Goal: Task Accomplishment & Management: Manage account settings

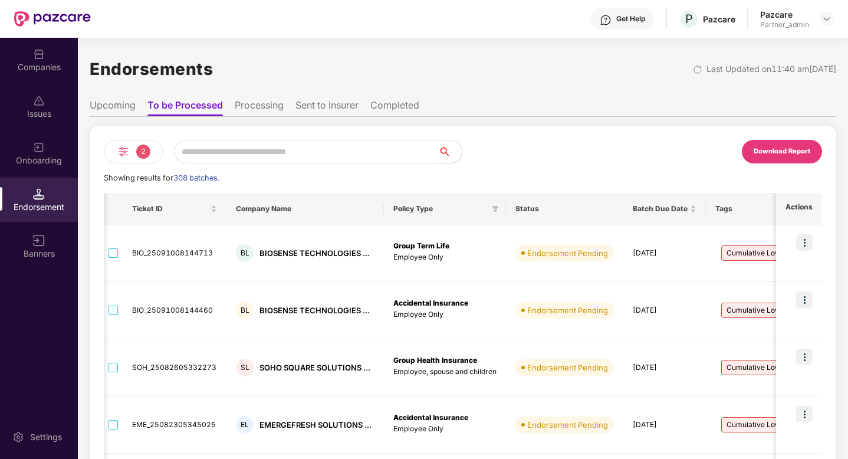
scroll to position [0, 238]
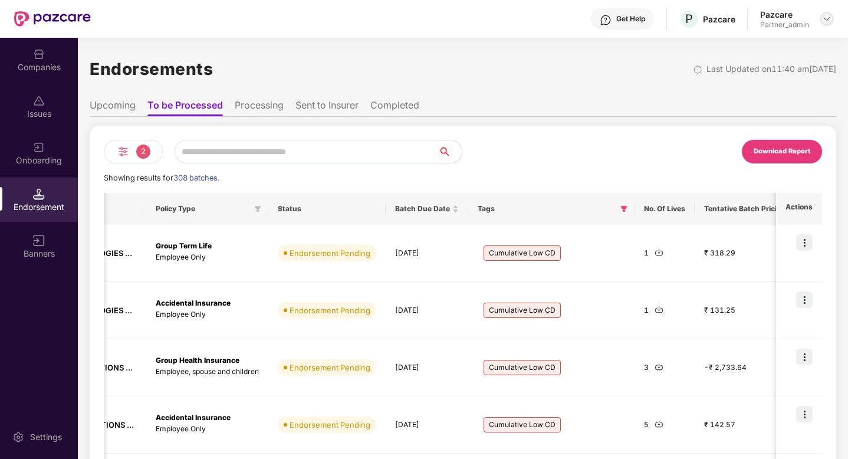
click at [826, 24] on div at bounding box center [827, 19] width 14 height 14
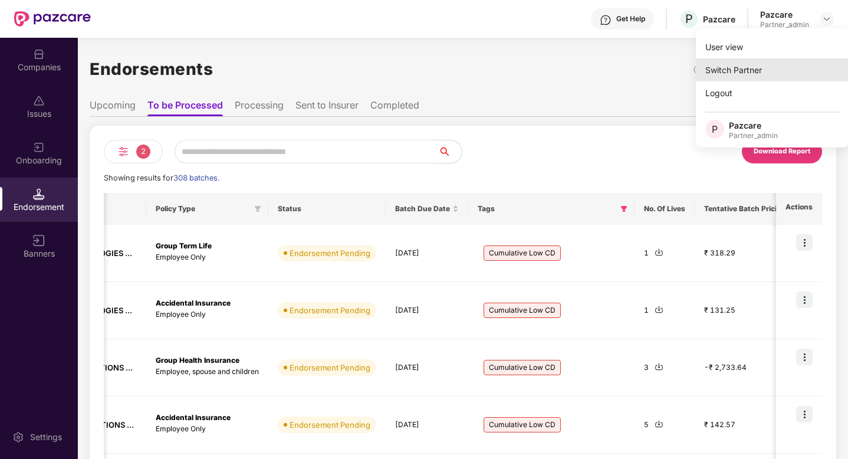
click at [773, 67] on div "Switch Partner" at bounding box center [772, 69] width 153 height 23
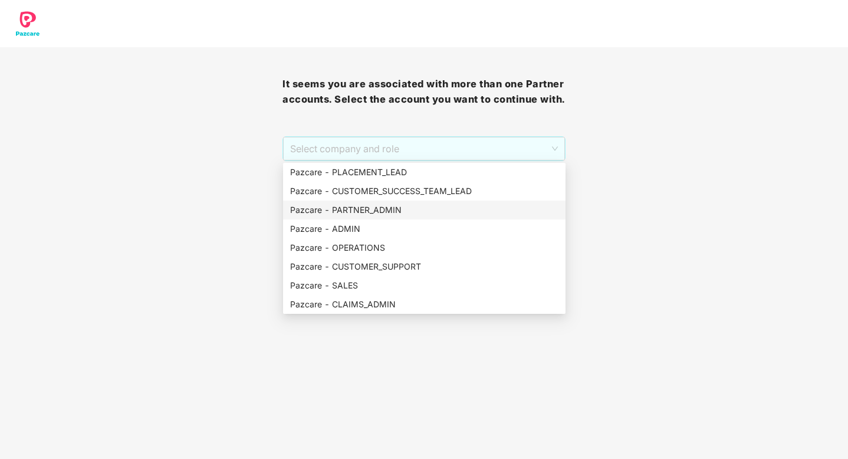
click at [402, 212] on div "Pazcare - PARTNER_ADMIN" at bounding box center [424, 210] width 268 height 13
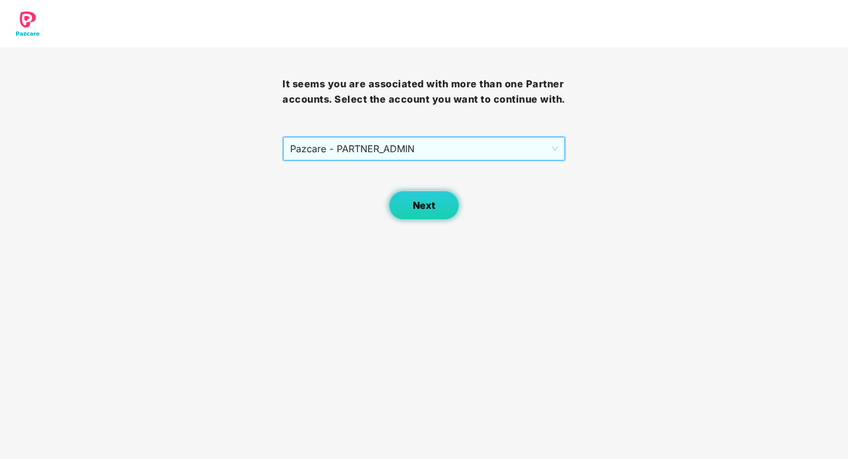
click at [431, 203] on span "Next" at bounding box center [424, 205] width 22 height 11
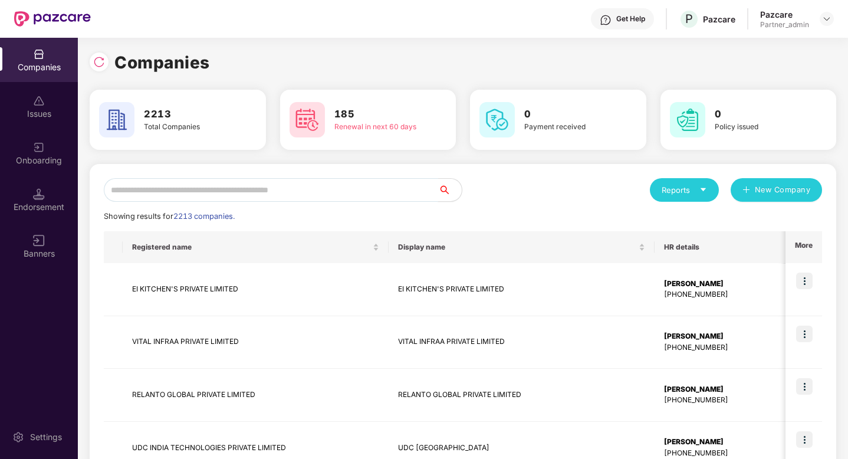
click at [239, 182] on input "text" at bounding box center [271, 190] width 334 height 24
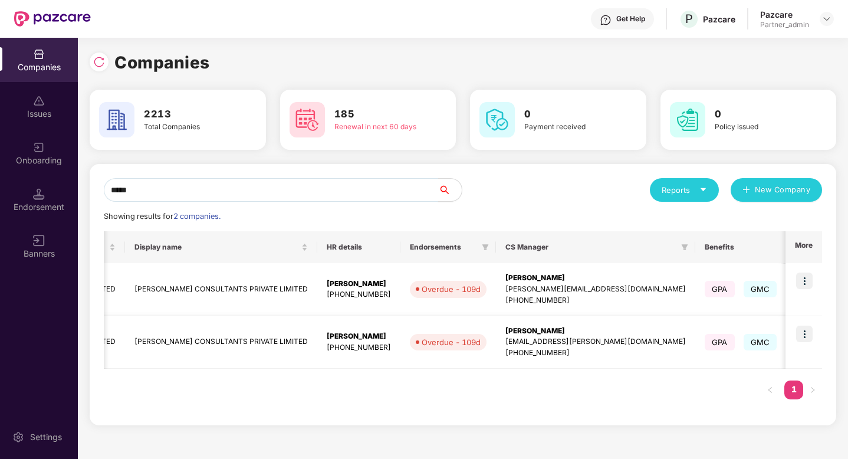
scroll to position [0, 356]
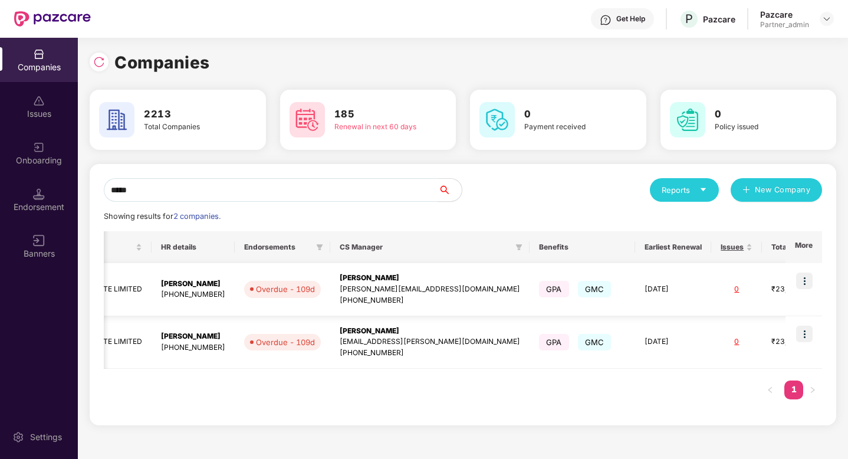
type input "*****"
click at [803, 281] on img at bounding box center [804, 281] width 17 height 17
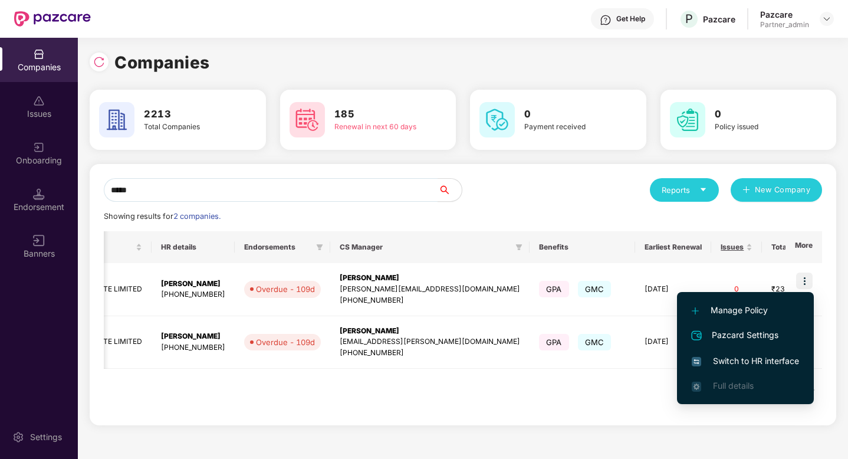
click at [773, 362] on span "Switch to HR interface" at bounding box center [745, 361] width 107 height 13
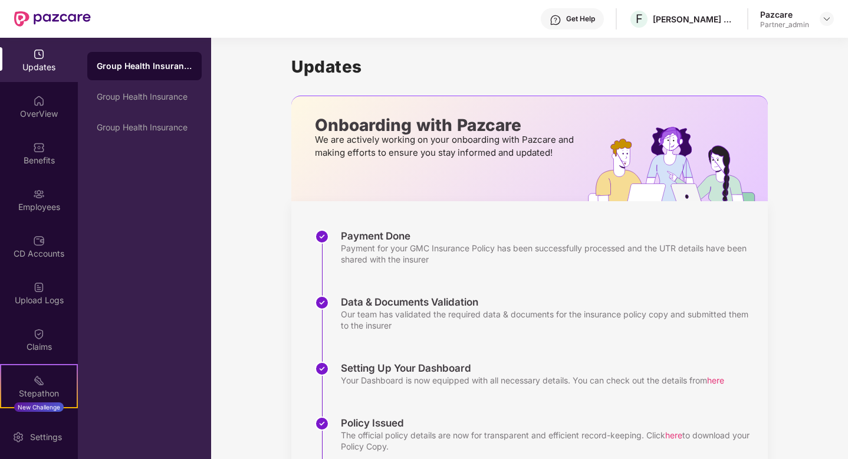
scroll to position [123, 0]
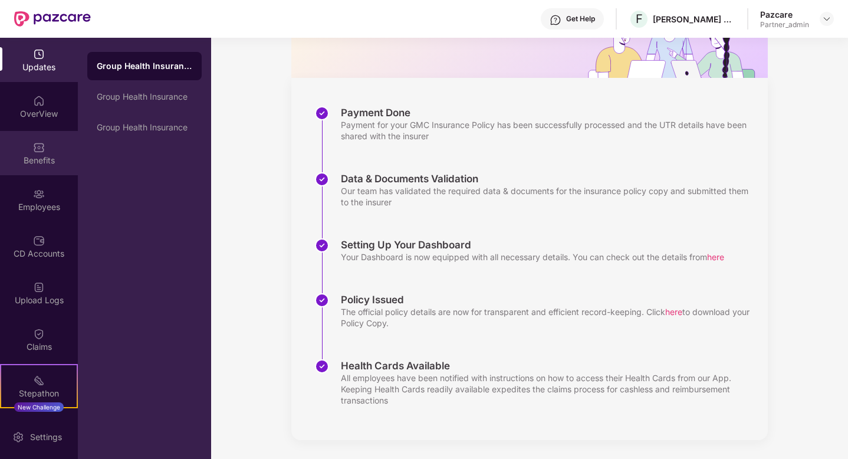
click at [34, 144] on img at bounding box center [39, 148] width 12 height 12
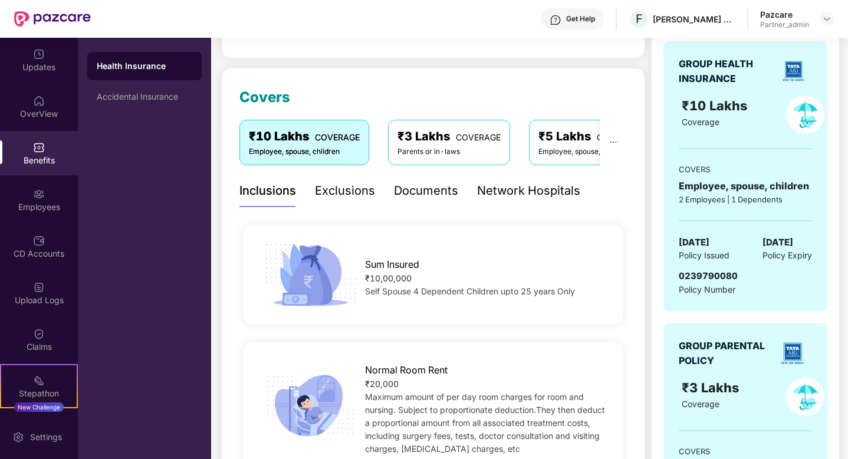
click at [731, 282] on div "0239790080" at bounding box center [708, 276] width 59 height 14
click at [436, 139] on div "₹3 Lakhs COVERAGE" at bounding box center [449, 136] width 103 height 18
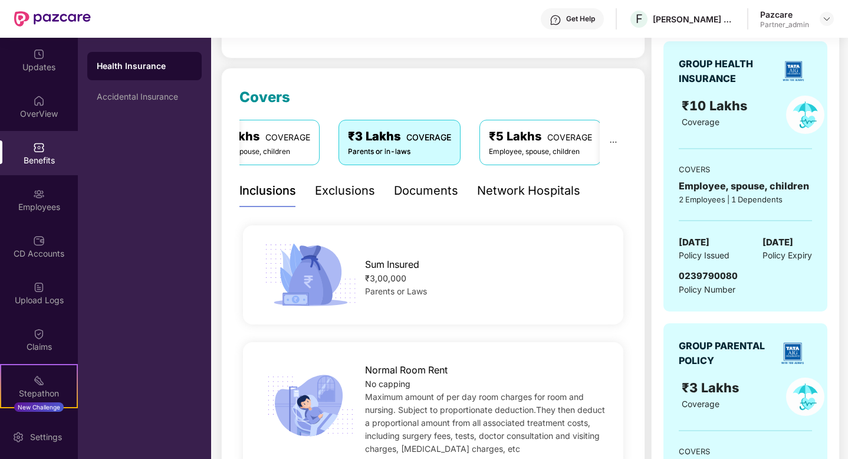
click at [563, 140] on div "₹5 Lakhs COVERAGE" at bounding box center [540, 136] width 103 height 18
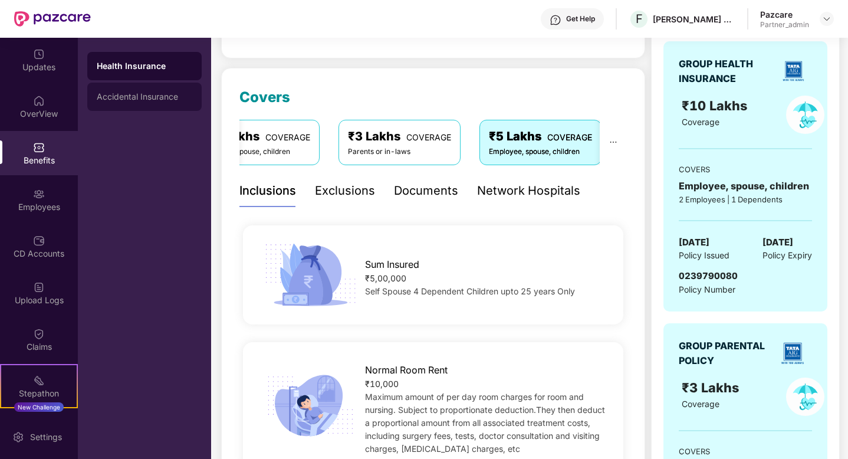
click at [160, 106] on div "Accidental Insurance" at bounding box center [144, 97] width 114 height 28
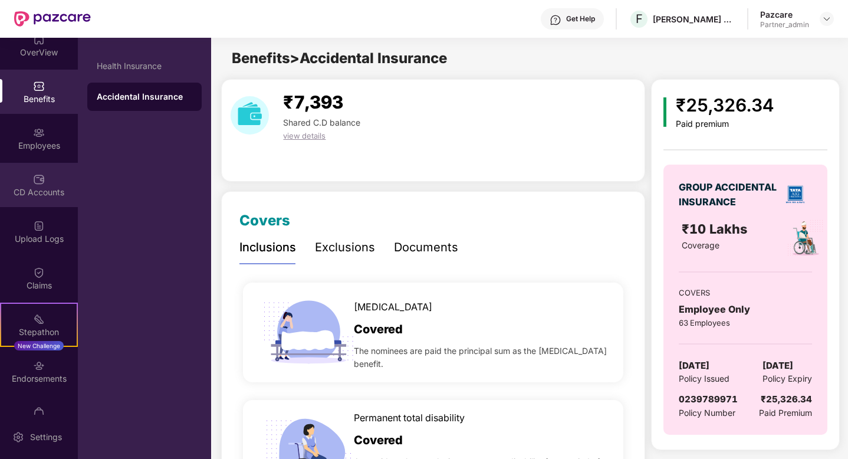
scroll to position [89, 0]
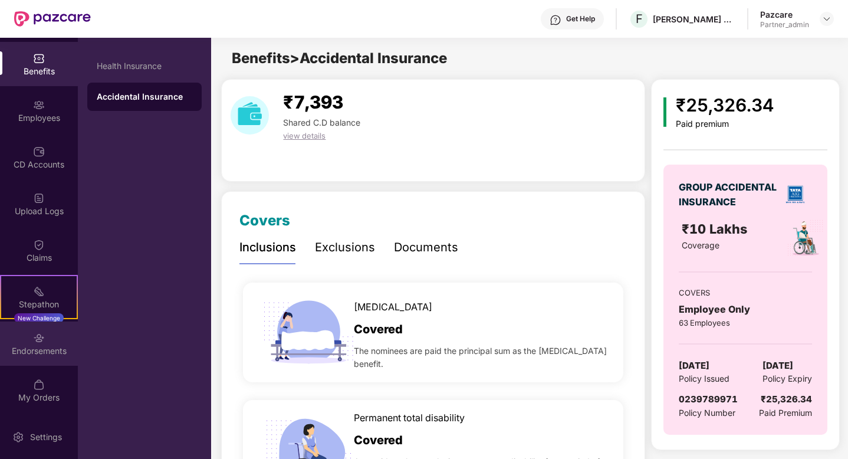
click at [41, 350] on div "Endorsements" at bounding box center [39, 351] width 78 height 12
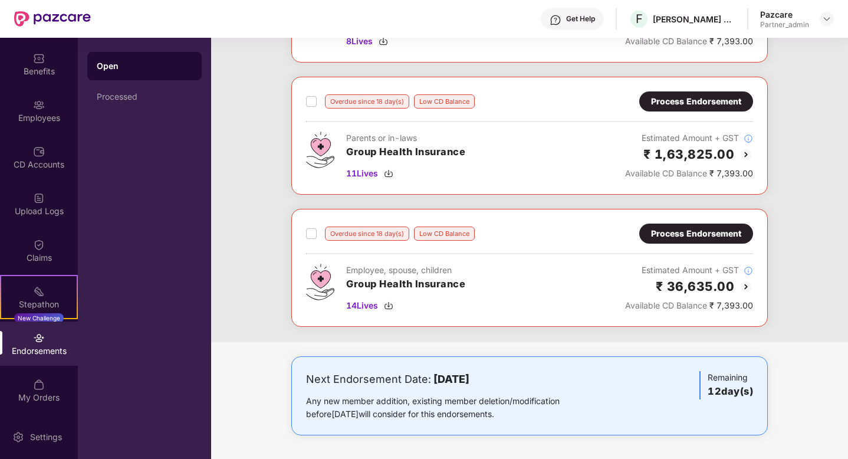
scroll to position [0, 0]
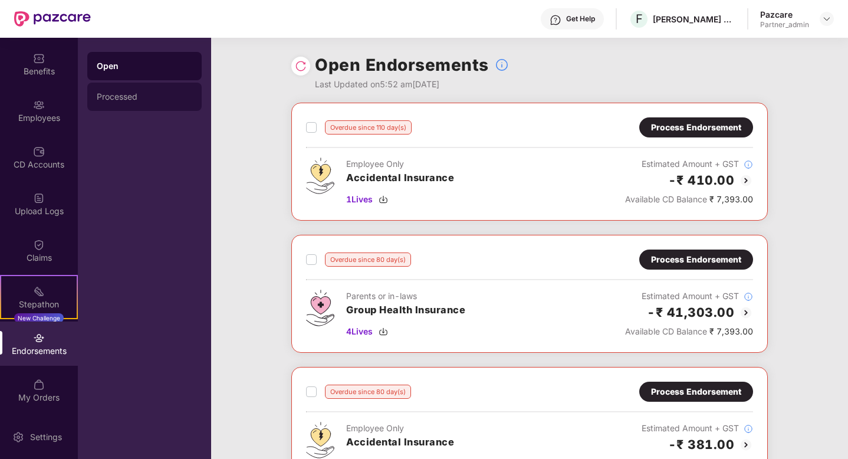
click at [152, 97] on div "Processed" at bounding box center [145, 96] width 96 height 9
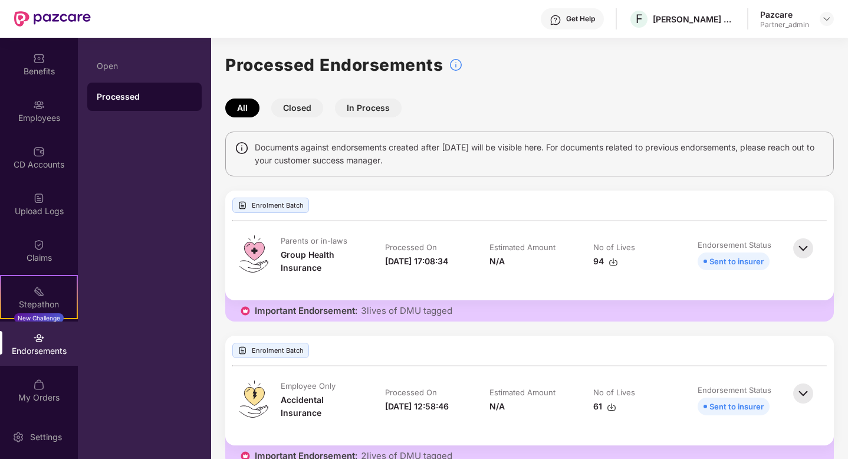
click at [373, 107] on button "In Process" at bounding box center [368, 108] width 67 height 19
click at [298, 110] on button "Closed" at bounding box center [297, 108] width 52 height 19
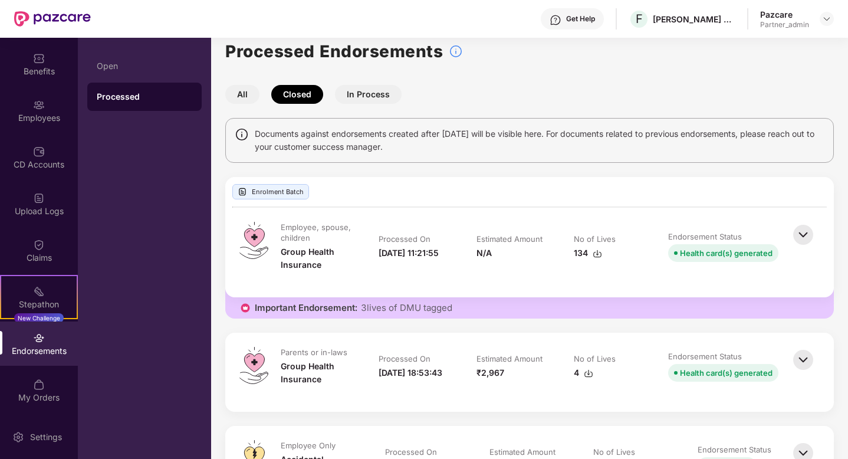
scroll to position [15, 0]
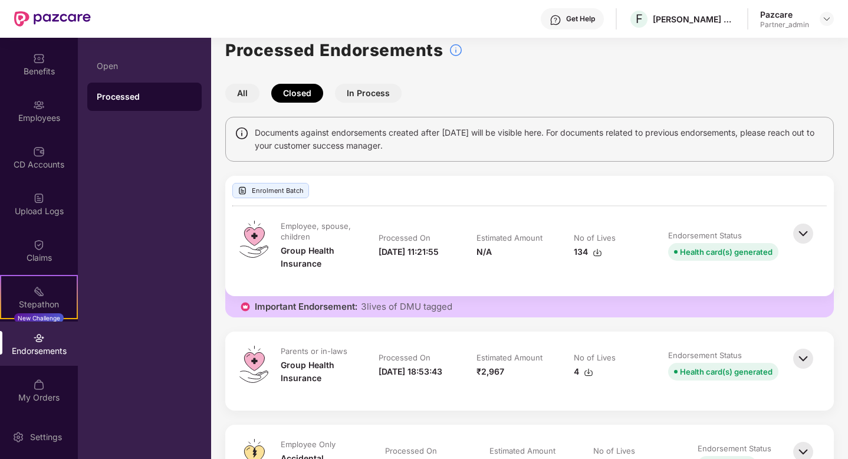
click at [800, 232] on img at bounding box center [803, 234] width 26 height 26
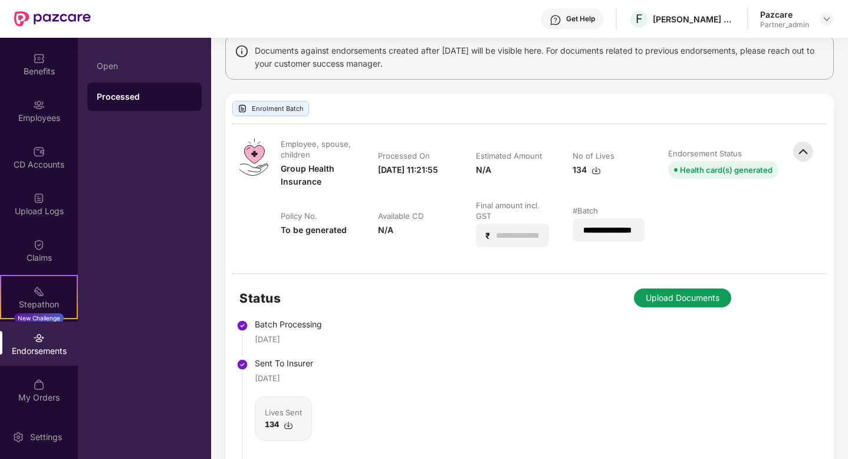
scroll to position [0, 0]
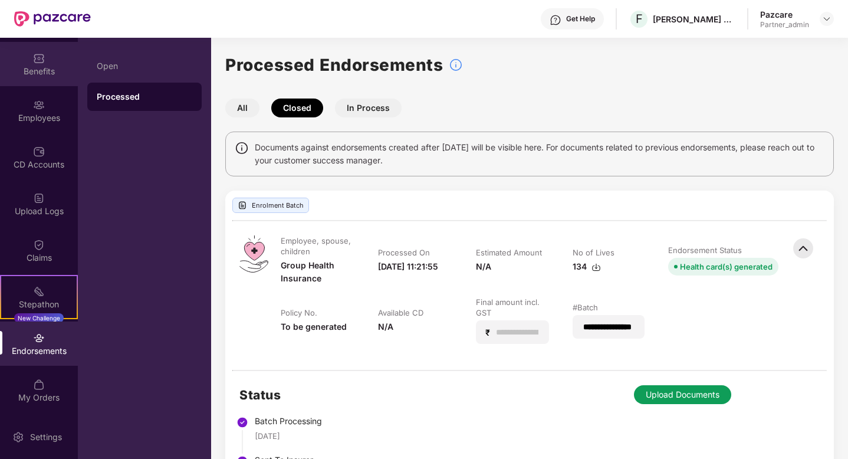
click at [43, 77] on div "Benefits" at bounding box center [39, 71] width 78 height 12
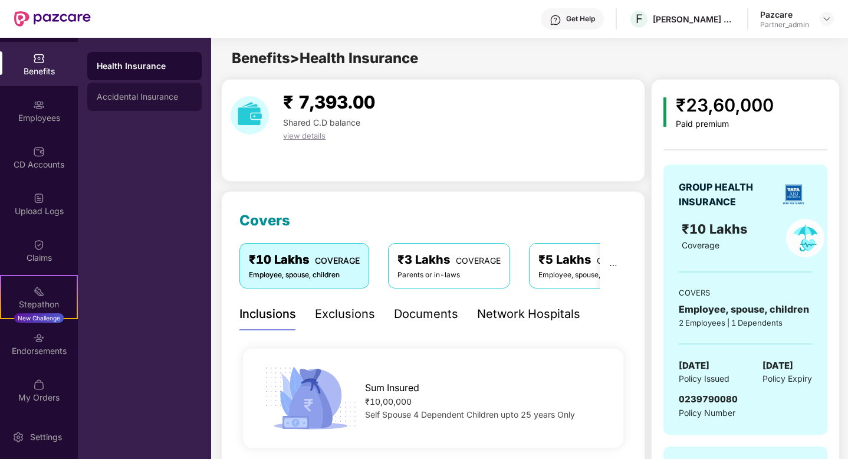
click at [168, 94] on div "Accidental Insurance" at bounding box center [145, 96] width 96 height 9
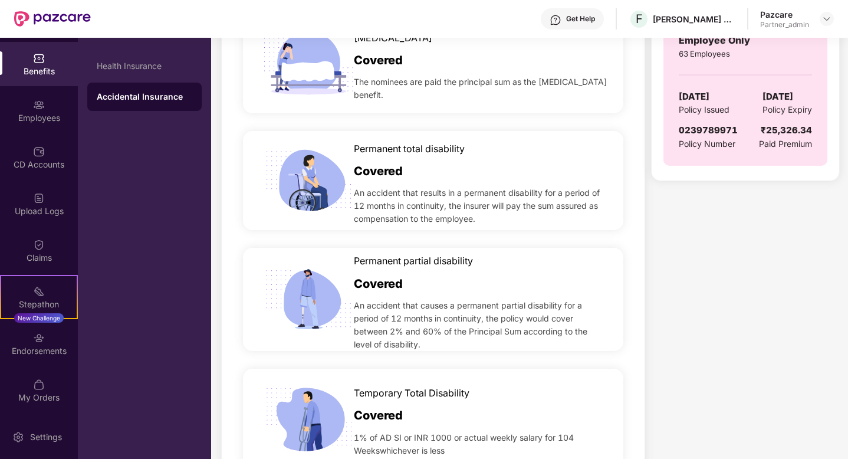
scroll to position [192, 0]
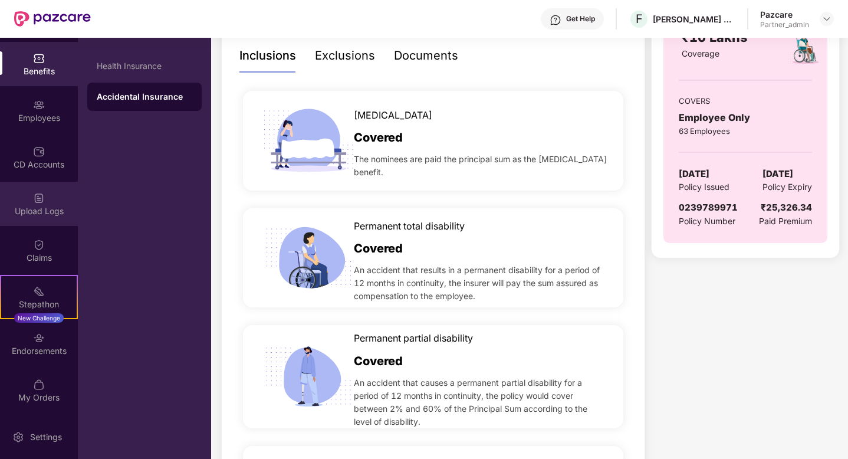
click at [29, 202] on div "Upload Logs" at bounding box center [39, 204] width 78 height 44
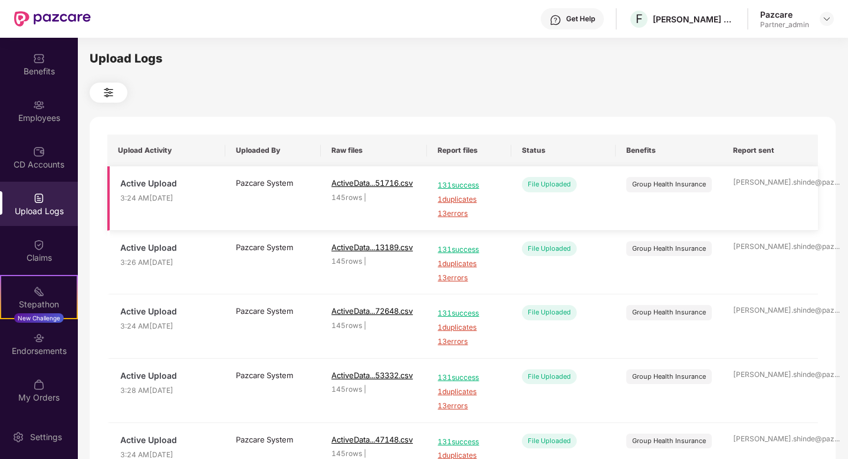
click at [443, 214] on span "13 errors" at bounding box center [469, 213] width 63 height 11
click at [50, 116] on div "Employees" at bounding box center [39, 118] width 78 height 12
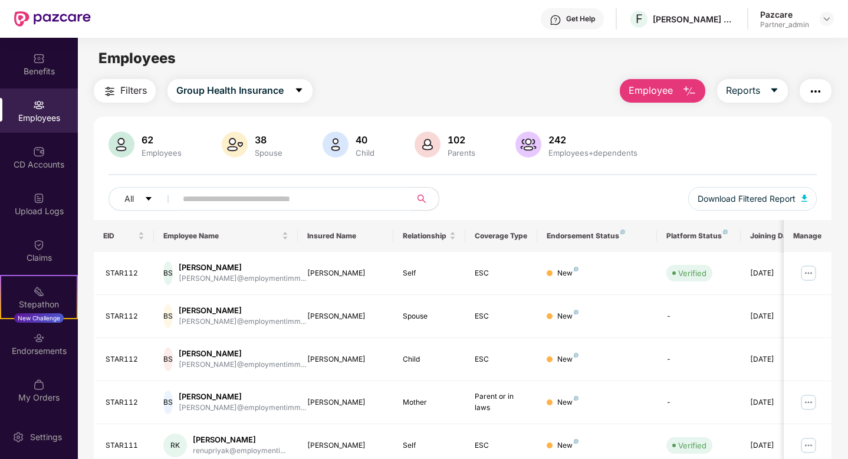
click at [288, 198] on input "text" at bounding box center [289, 199] width 212 height 18
paste input "*******"
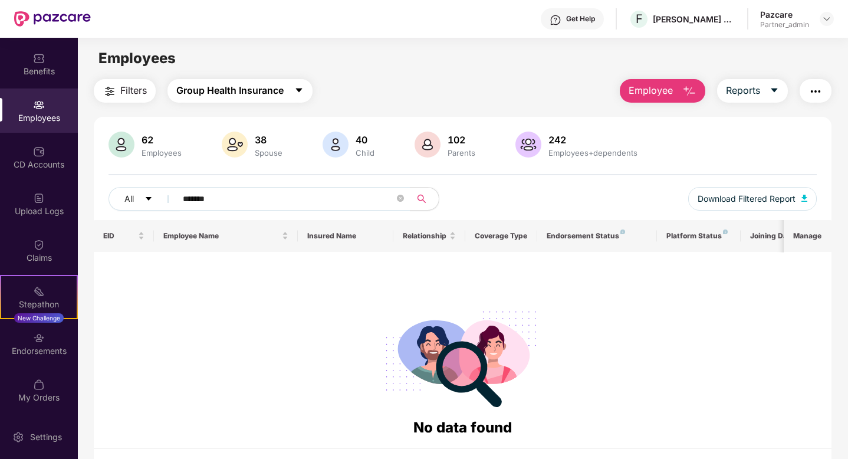
click at [268, 95] on span "Group Health Insurance" at bounding box center [229, 90] width 107 height 15
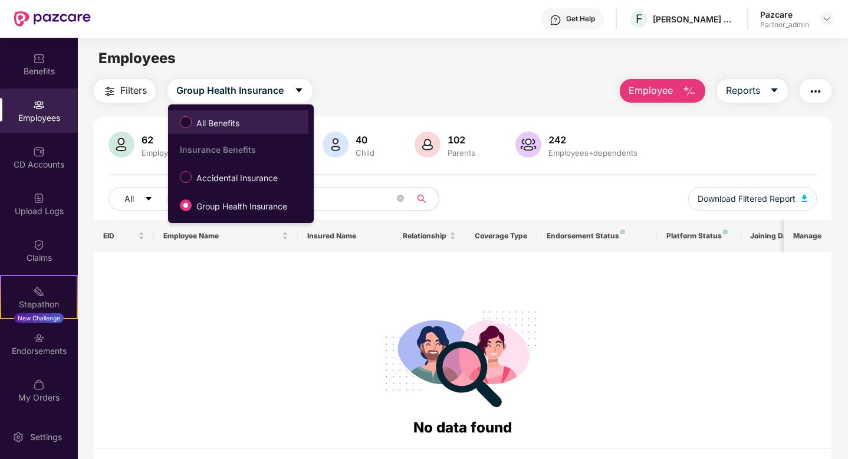
click at [214, 129] on span "All Benefits" at bounding box center [218, 123] width 52 height 13
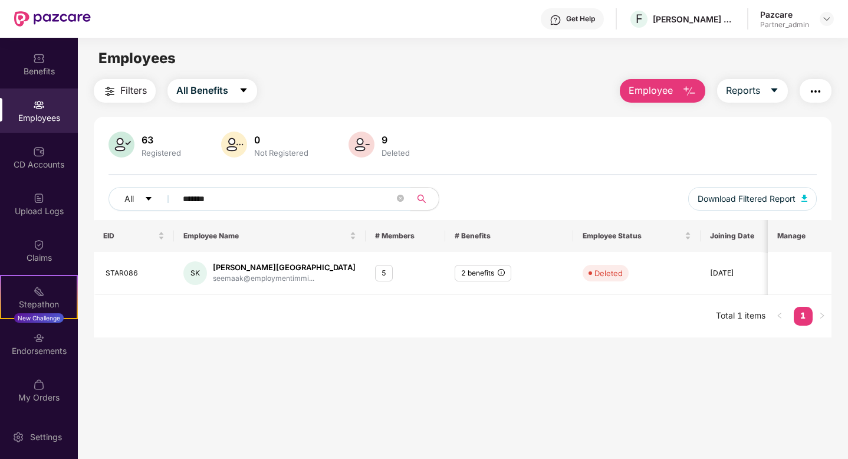
click at [277, 204] on input "*******" at bounding box center [289, 199] width 212 height 18
type input "*******"
click at [795, 272] on img at bounding box center [792, 273] width 19 height 19
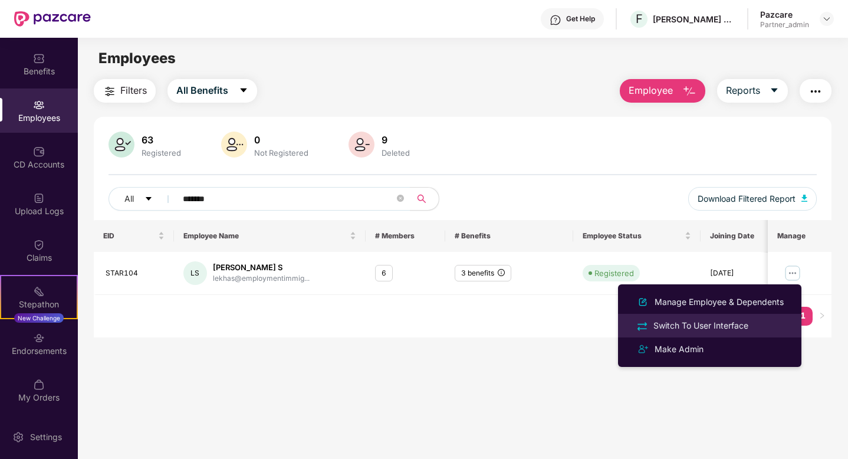
click at [711, 327] on div "Switch To User Interface" at bounding box center [701, 325] width 100 height 13
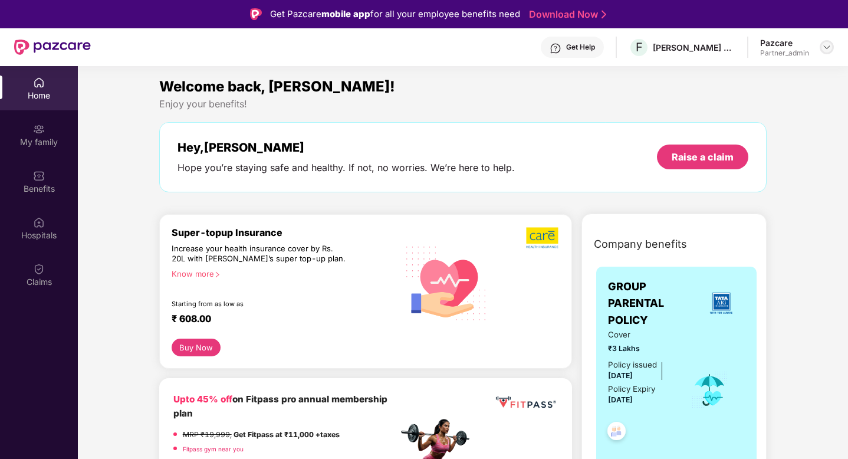
click at [831, 47] on img at bounding box center [826, 46] width 9 height 9
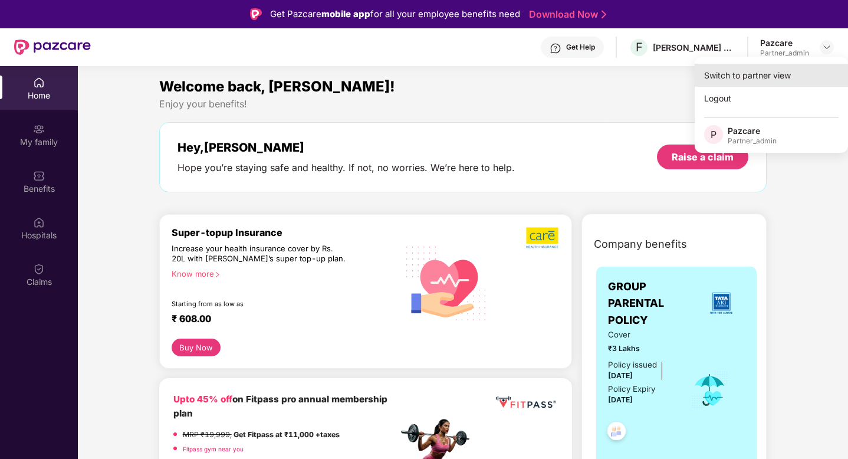
click at [782, 73] on div "Switch to partner view" at bounding box center [771, 75] width 153 height 23
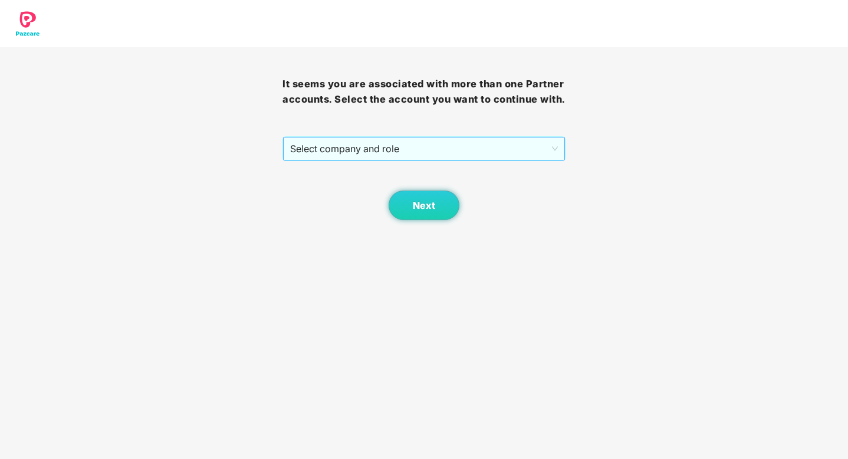
click at [484, 153] on span "Select company and role" at bounding box center [423, 148] width 267 height 22
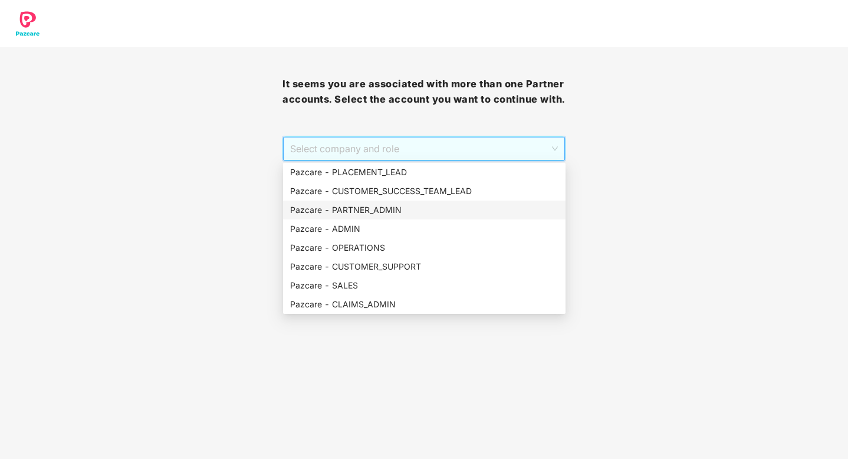
click at [369, 214] on div "Pazcare - PARTNER_ADMIN" at bounding box center [424, 210] width 268 height 13
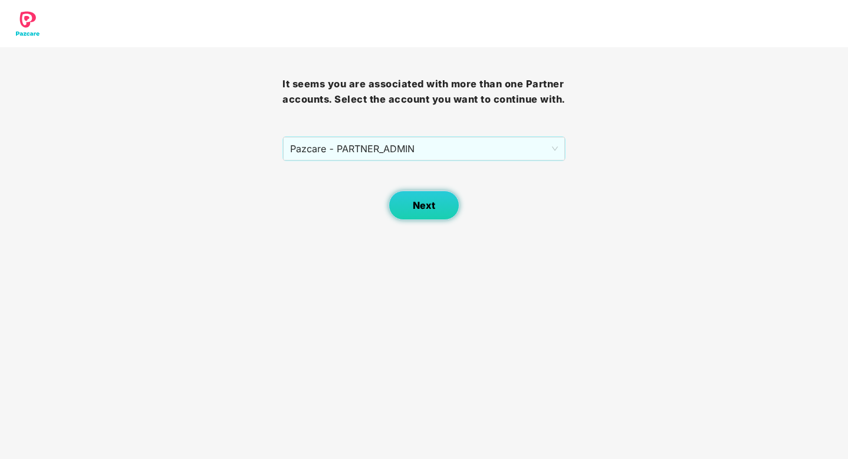
click at [425, 209] on span "Next" at bounding box center [424, 205] width 22 height 11
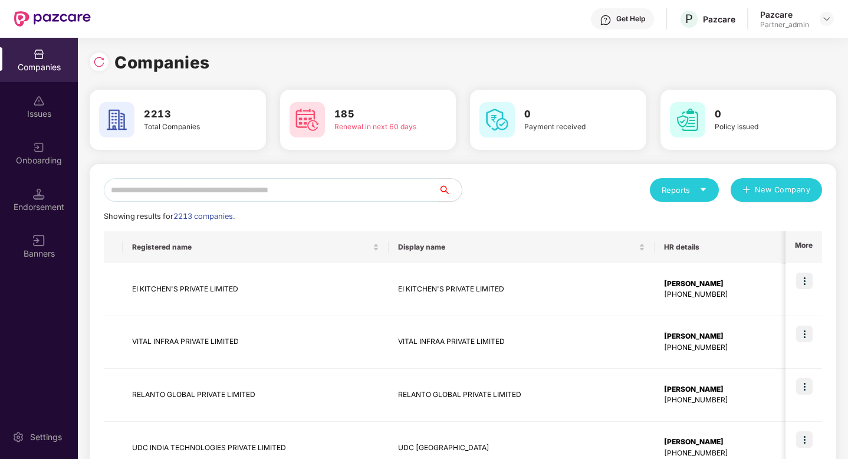
click at [270, 196] on input "text" at bounding box center [271, 190] width 334 height 24
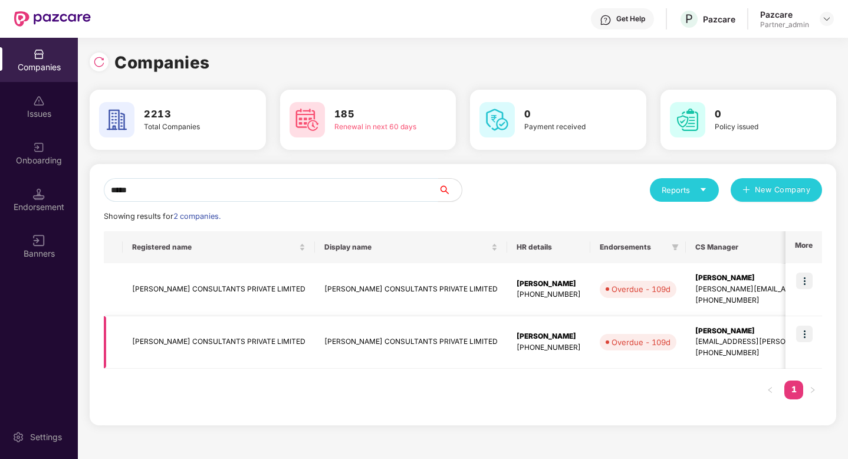
type input "*****"
click at [806, 283] on img at bounding box center [804, 281] width 17 height 17
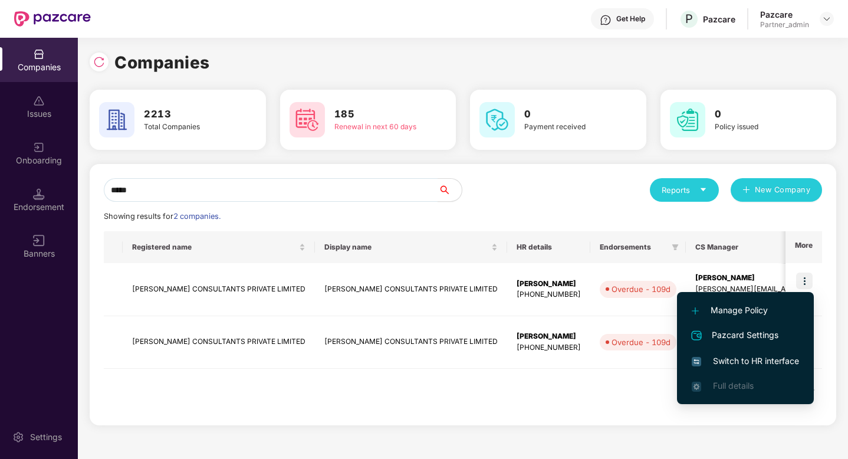
click at [745, 360] on span "Switch to HR interface" at bounding box center [745, 361] width 107 height 13
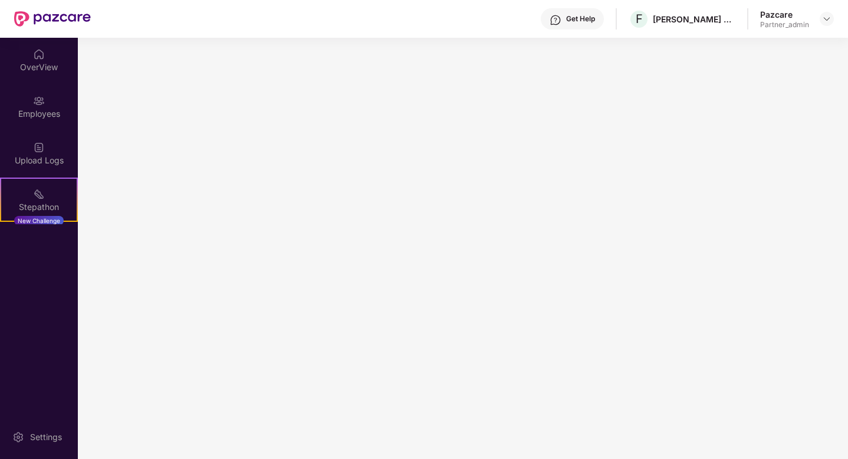
scroll to position [0, 0]
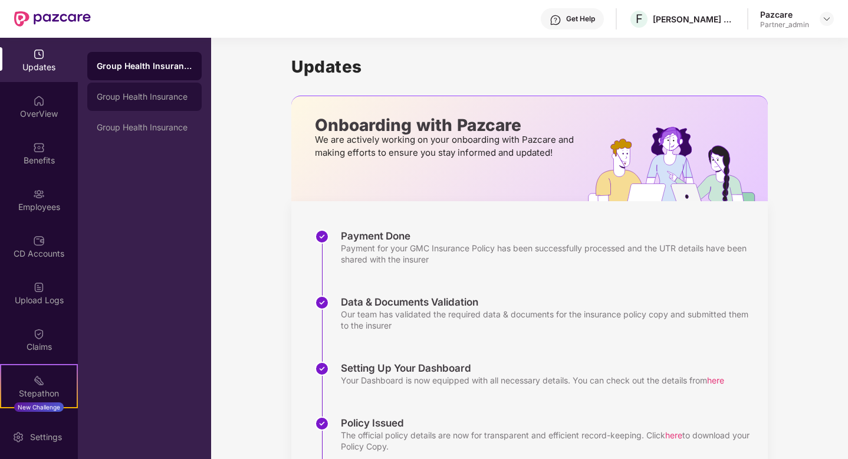
click at [150, 99] on div "Group Health Insurance" at bounding box center [145, 96] width 96 height 9
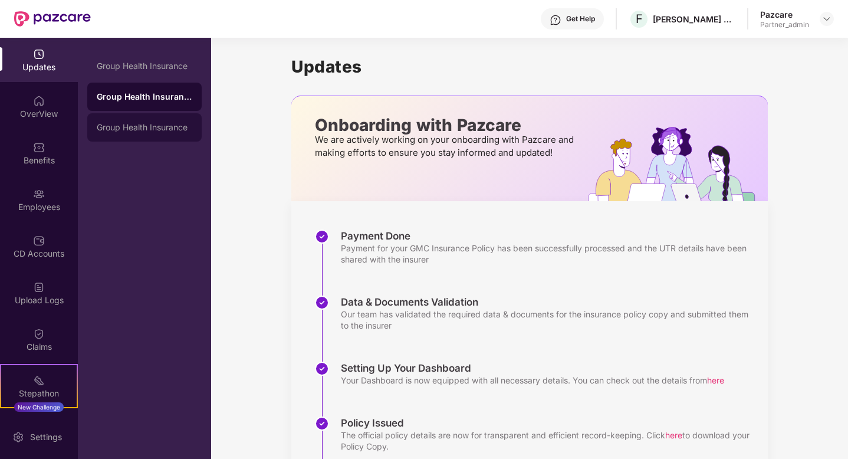
click at [150, 130] on div "Group Health Insurance" at bounding box center [145, 127] width 96 height 9
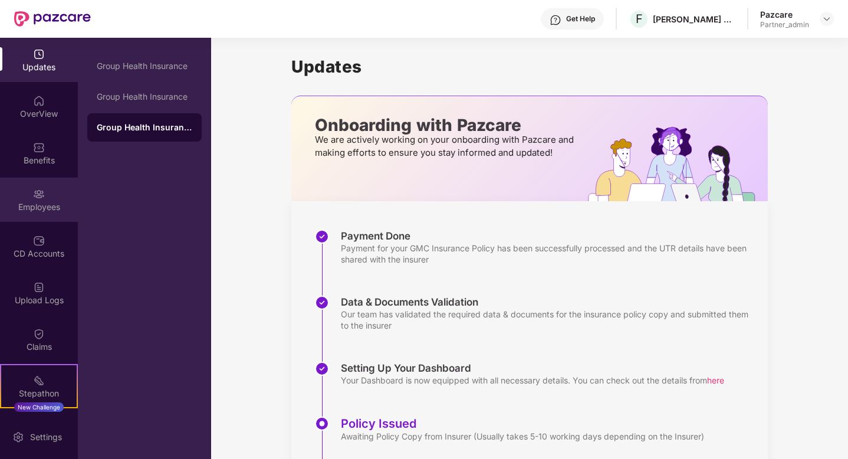
click at [32, 201] on div "Employees" at bounding box center [39, 207] width 78 height 12
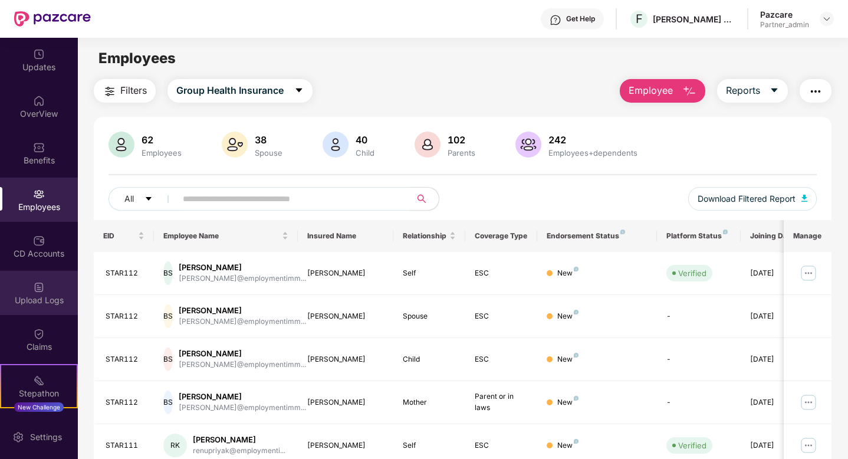
click at [35, 300] on div "Upload Logs" at bounding box center [39, 300] width 78 height 12
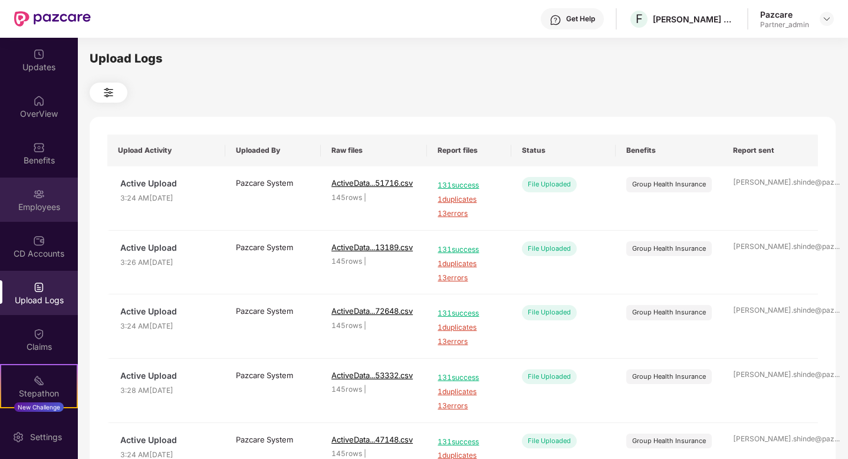
click at [46, 211] on div "Employees" at bounding box center [39, 207] width 78 height 12
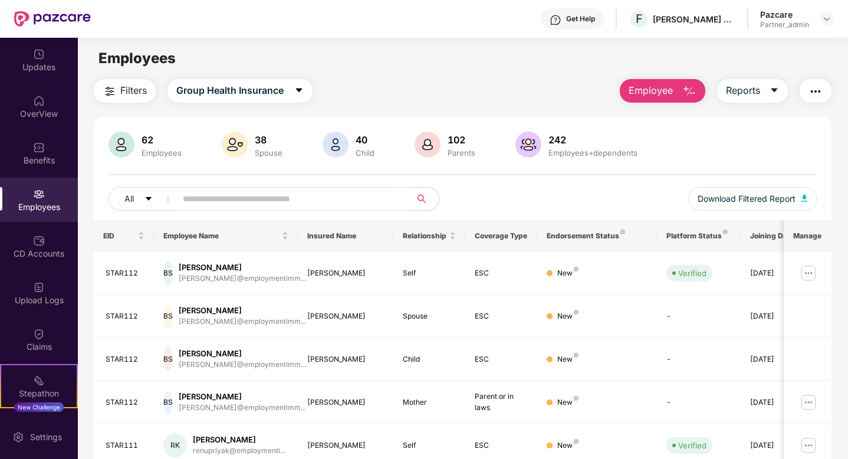
click at [225, 199] on input "text" at bounding box center [289, 199] width 212 height 18
paste input "*******"
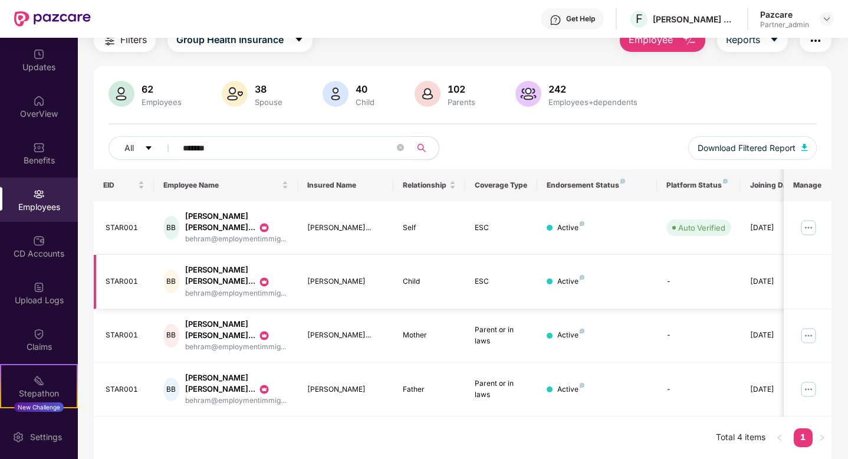
scroll to position [0, 29]
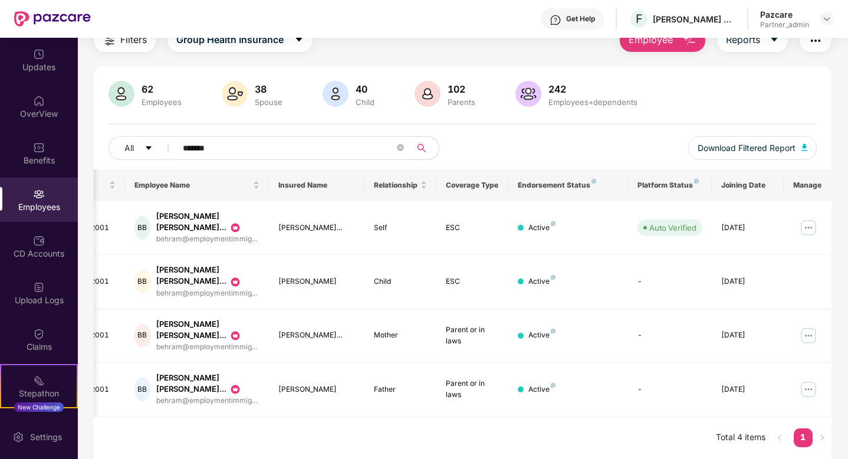
click at [274, 146] on input "*******" at bounding box center [289, 148] width 212 height 18
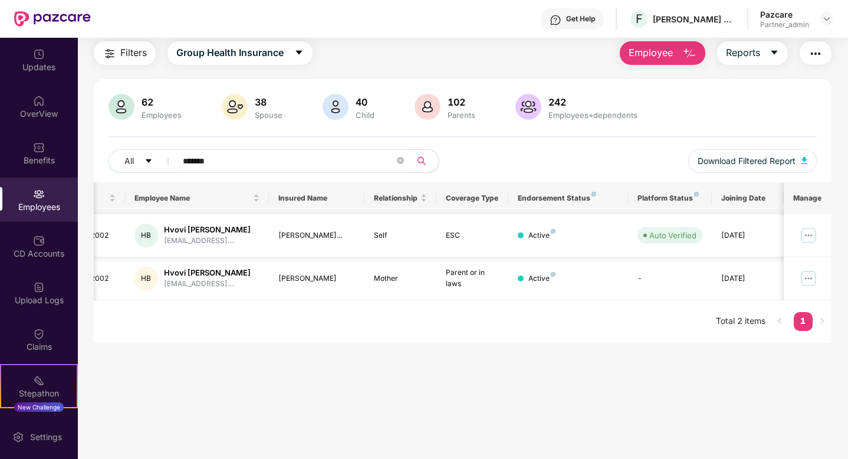
scroll to position [0, 0]
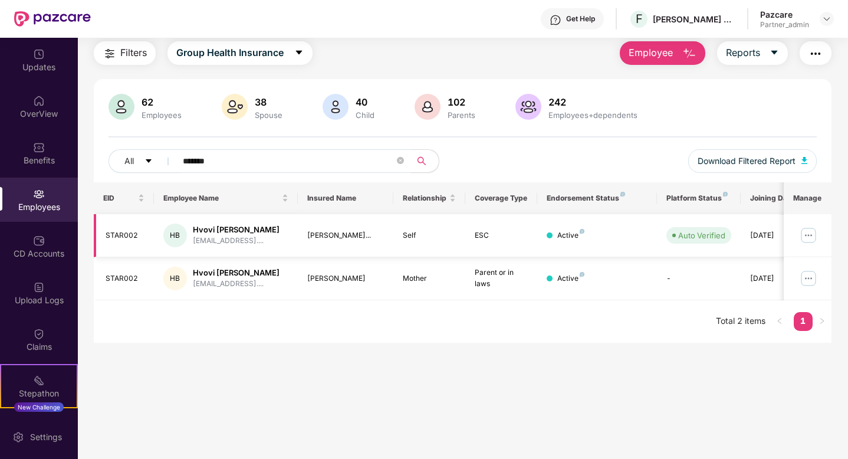
type input "*******"
click at [805, 241] on img at bounding box center [808, 235] width 19 height 19
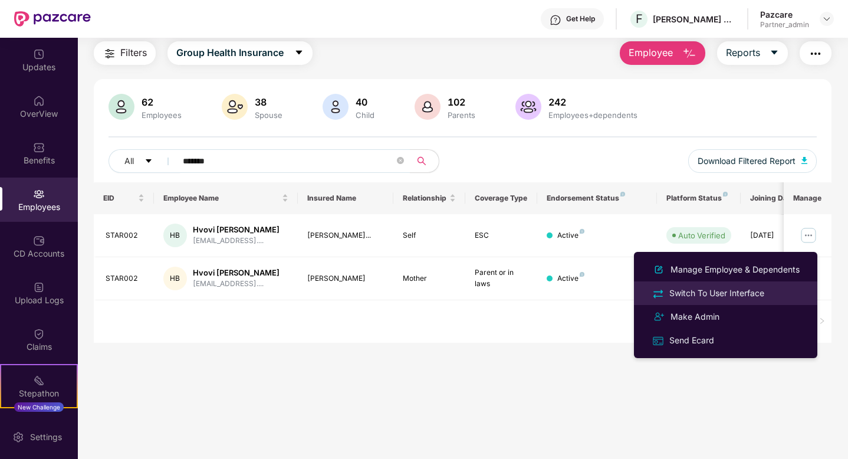
click at [723, 291] on div "Switch To User Interface" at bounding box center [717, 293] width 100 height 13
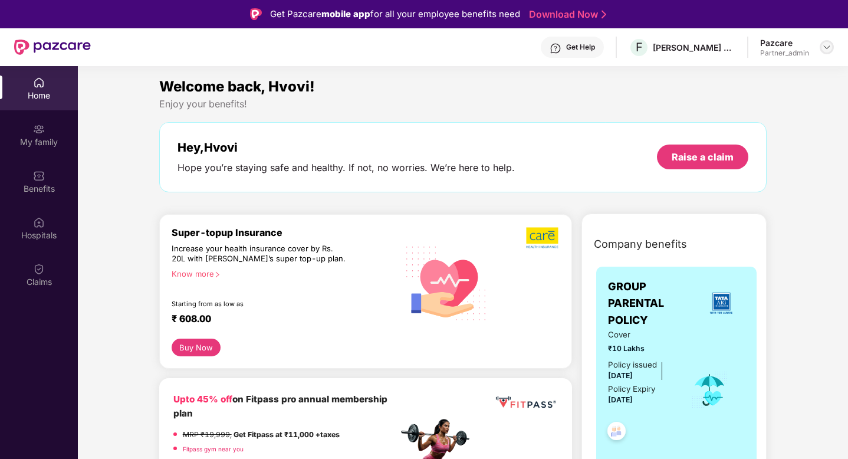
click at [827, 50] on img at bounding box center [826, 46] width 9 height 9
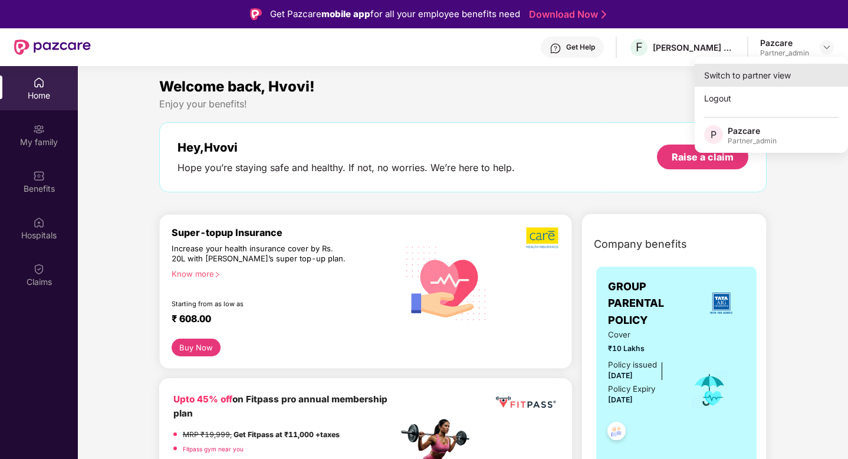
click at [779, 73] on div "Switch to partner view" at bounding box center [771, 75] width 153 height 23
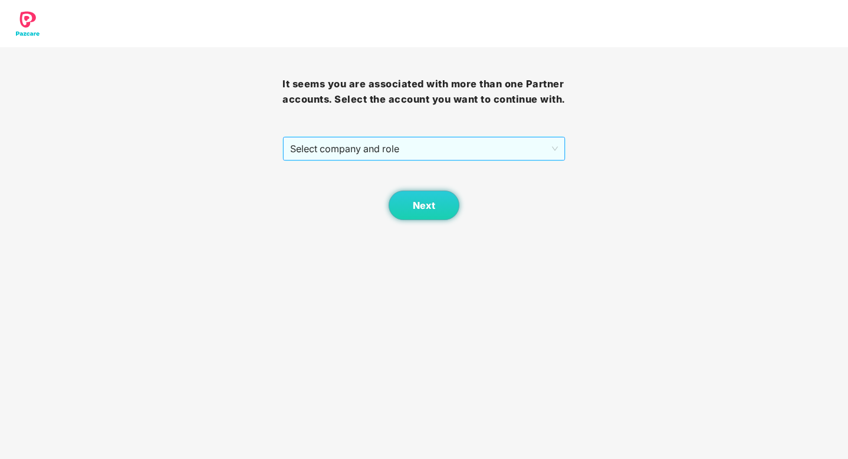
click at [552, 140] on span "Select company and role" at bounding box center [423, 148] width 267 height 22
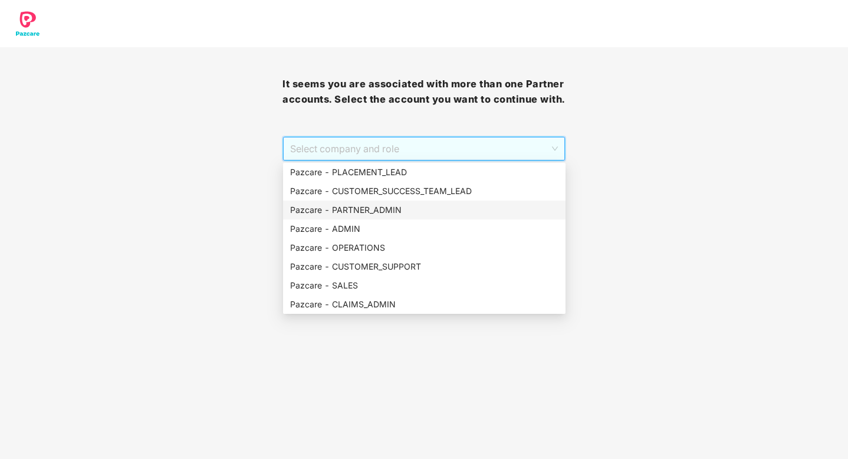
click at [382, 214] on div "Pazcare - PARTNER_ADMIN" at bounding box center [424, 210] width 268 height 13
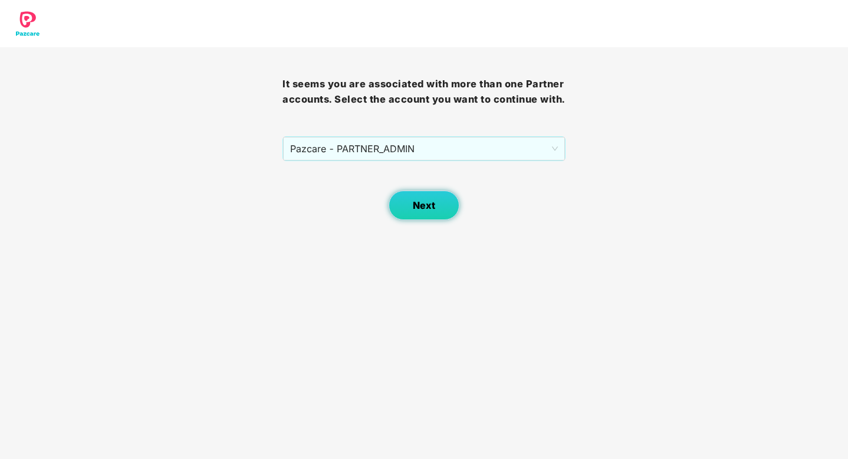
click at [424, 204] on span "Next" at bounding box center [424, 205] width 22 height 11
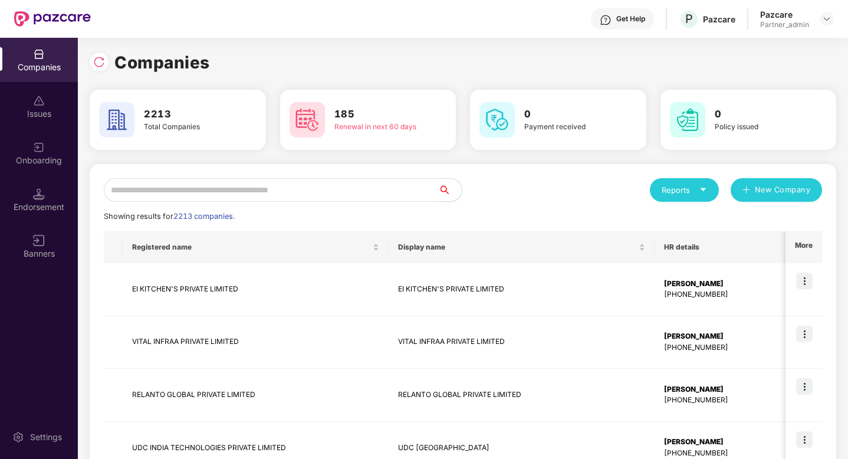
click at [316, 188] on input "text" at bounding box center [271, 190] width 334 height 24
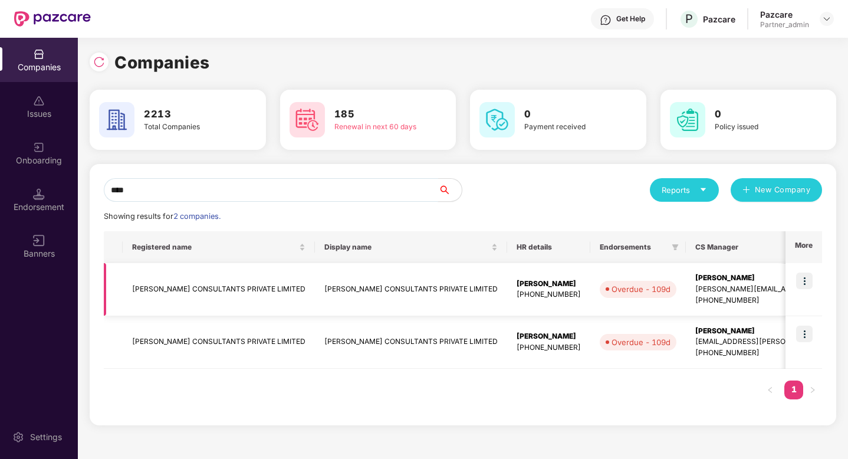
type input "****"
click at [805, 287] on img at bounding box center [804, 281] width 17 height 17
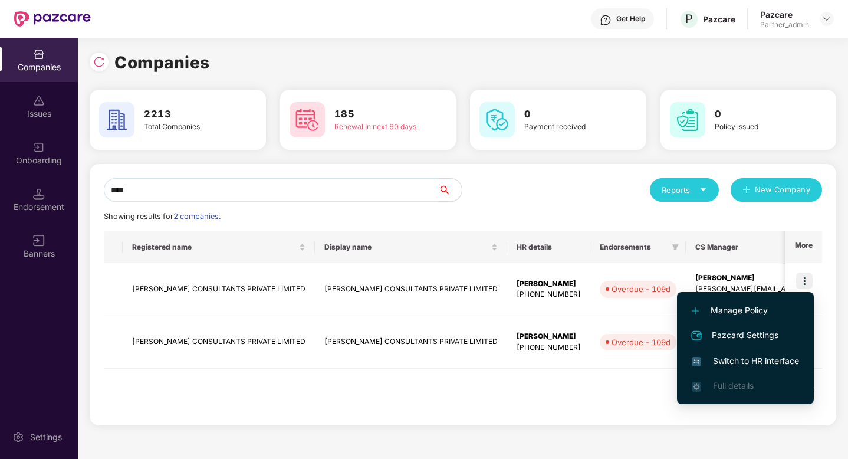
click at [750, 359] on span "Switch to HR interface" at bounding box center [745, 361] width 107 height 13
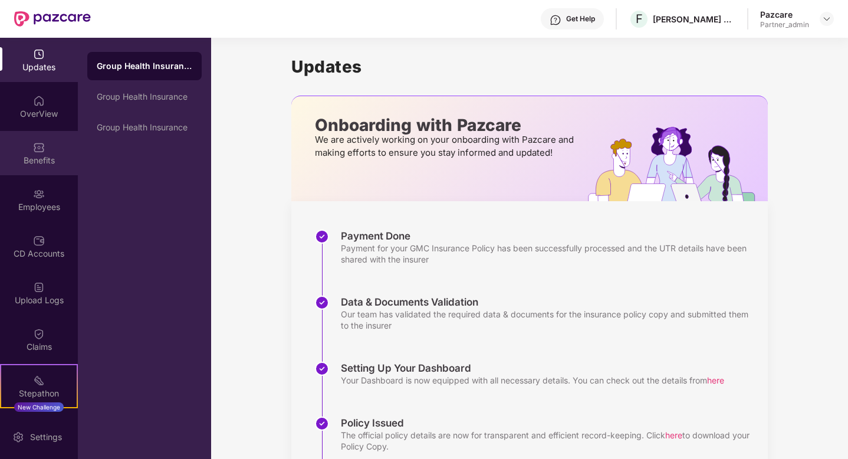
click at [40, 159] on div "Benefits" at bounding box center [39, 161] width 78 height 12
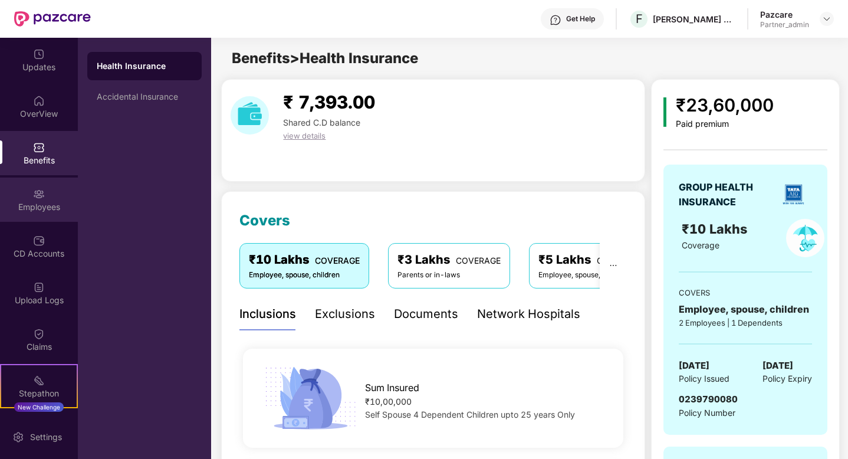
click at [16, 199] on div "Employees" at bounding box center [39, 200] width 78 height 44
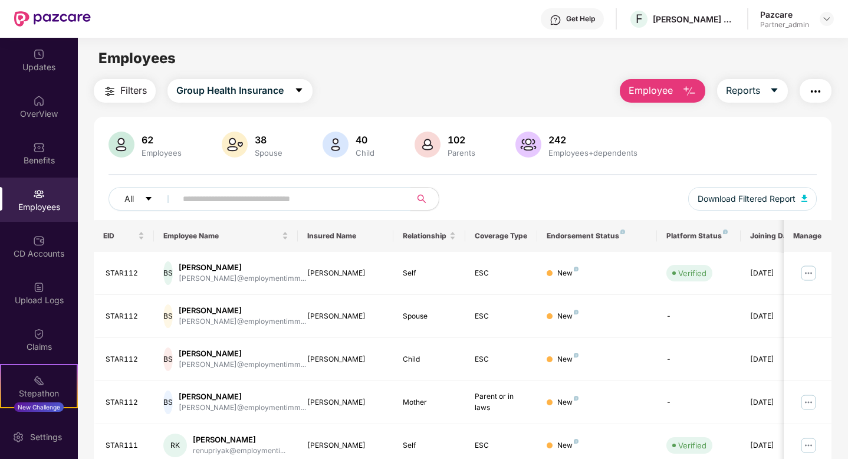
click at [333, 205] on input "text" at bounding box center [289, 199] width 212 height 18
paste input "*******"
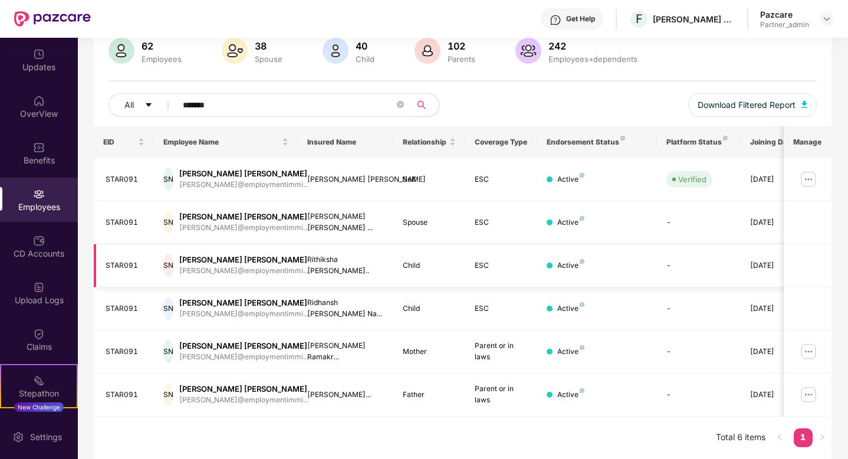
scroll to position [0, 29]
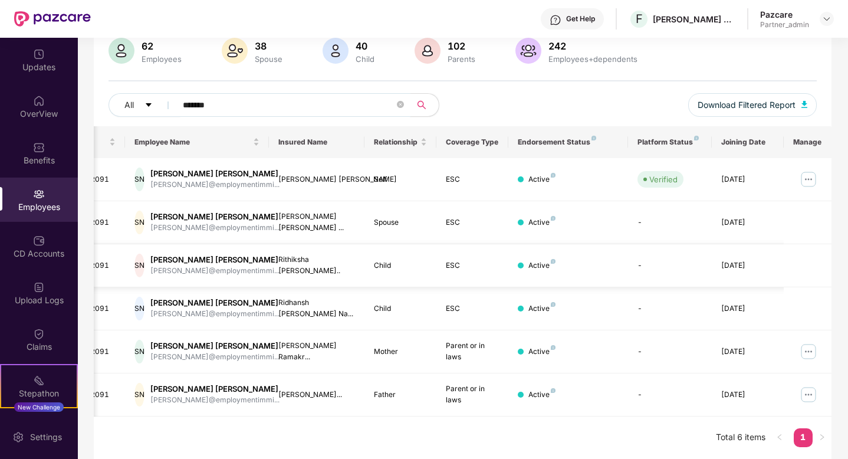
type input "*******"
click at [806, 180] on img at bounding box center [808, 179] width 19 height 19
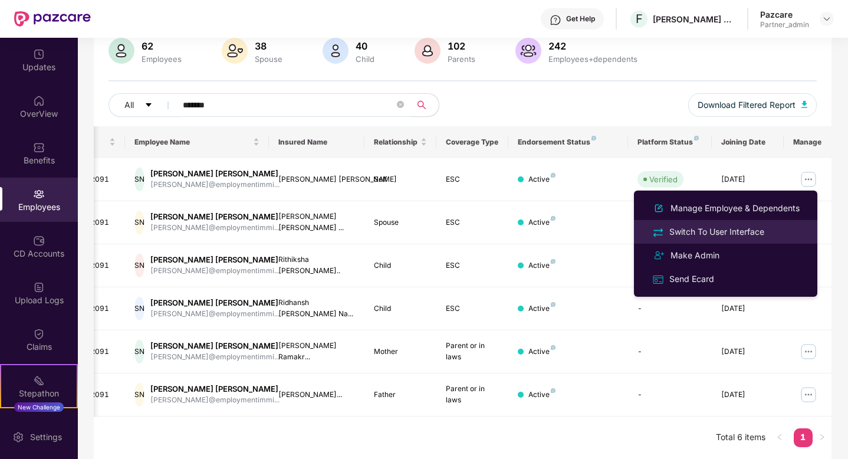
click at [733, 227] on div "Switch To User Interface" at bounding box center [717, 231] width 100 height 13
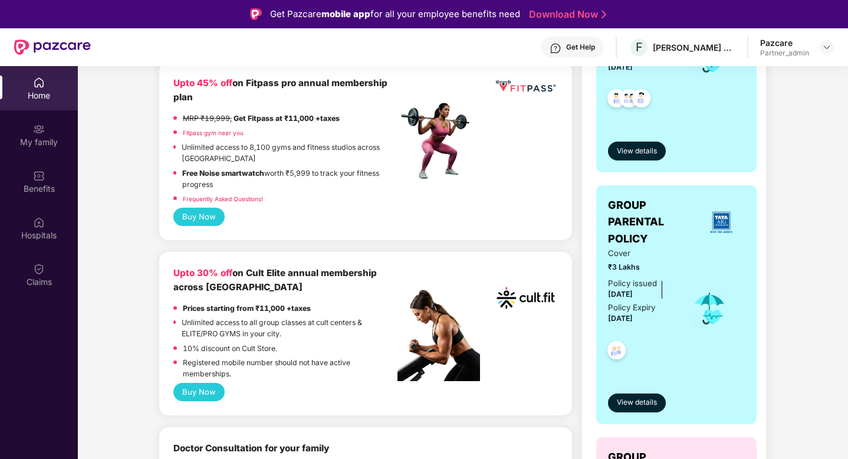
scroll to position [317, 0]
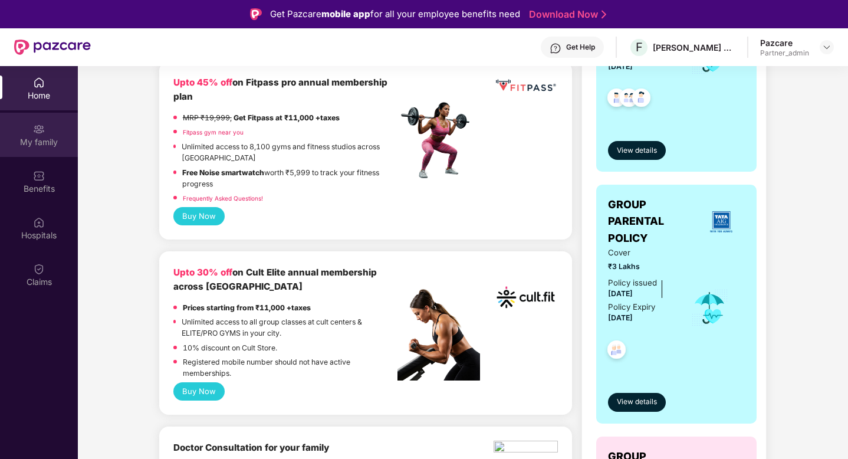
click at [27, 145] on div "My family" at bounding box center [39, 142] width 78 height 12
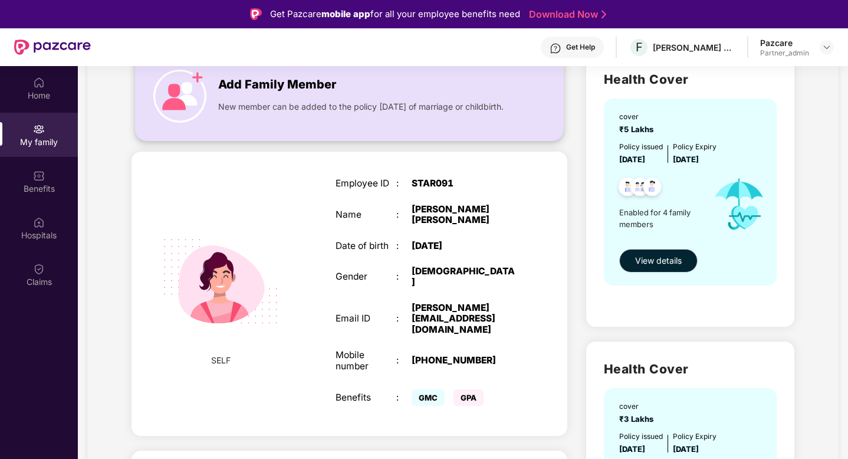
scroll to position [138, 0]
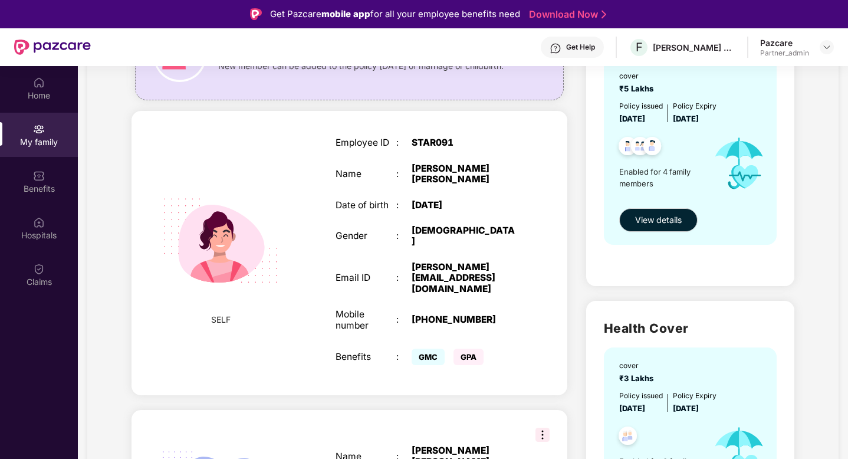
click at [450, 200] on div "[DATE]" at bounding box center [465, 205] width 106 height 11
click at [822, 50] on div at bounding box center [827, 47] width 14 height 14
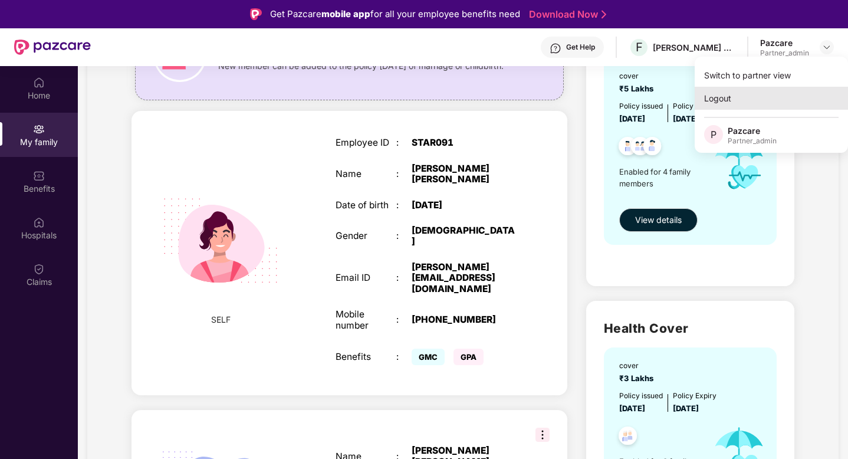
click at [770, 88] on div "Logout" at bounding box center [771, 98] width 153 height 23
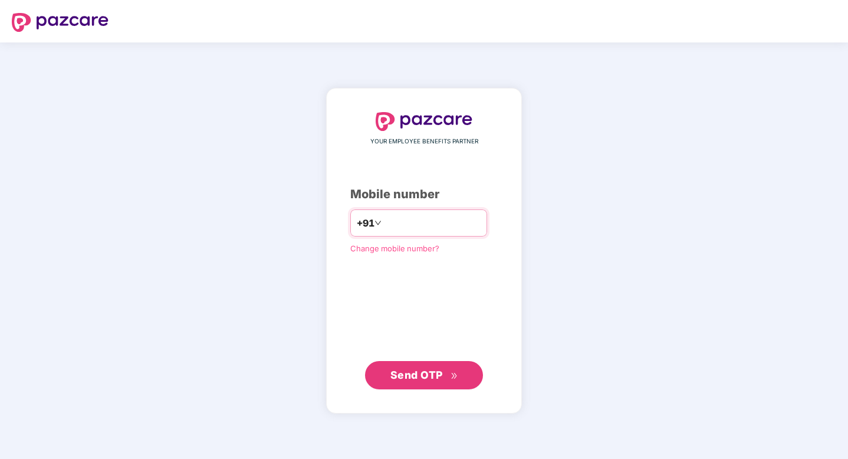
click at [455, 228] on input "number" at bounding box center [432, 223] width 97 height 19
type input "**********"
click at [399, 369] on span "Send OTP" at bounding box center [424, 375] width 68 height 17
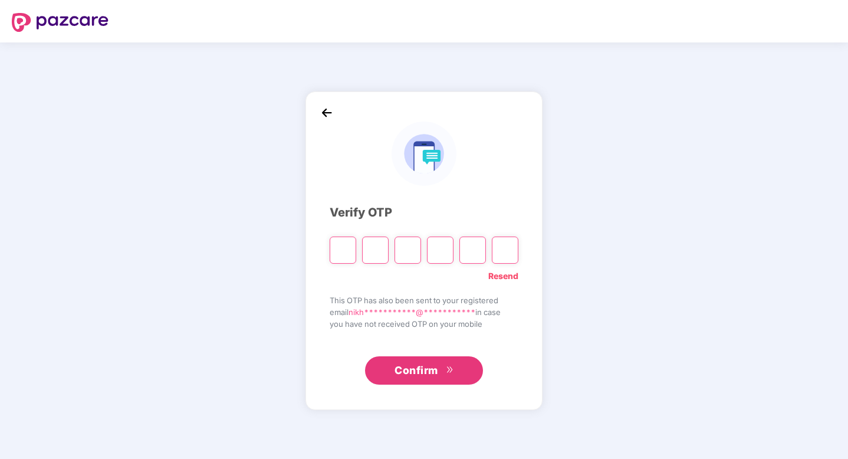
type input "*"
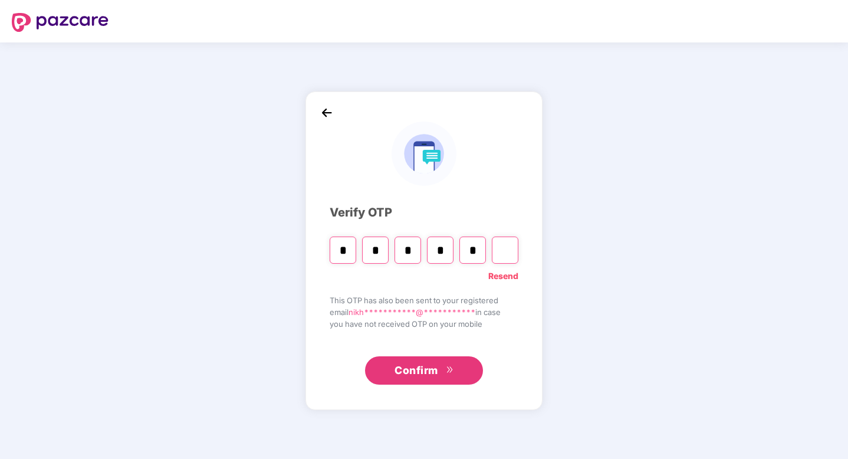
type input "*"
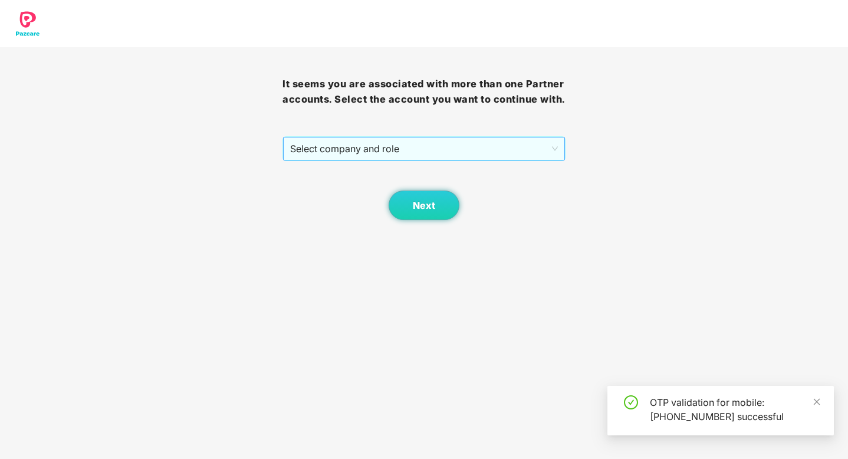
click at [366, 157] on span "Select company and role" at bounding box center [423, 148] width 267 height 22
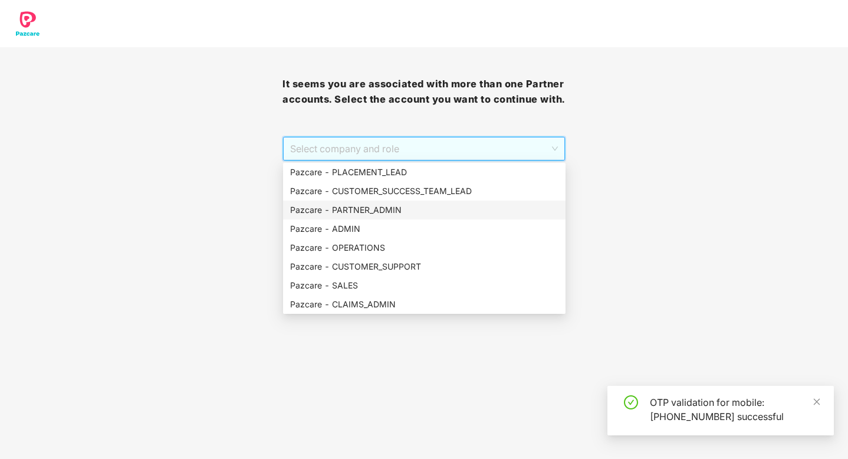
click at [367, 210] on div "Pazcare - PARTNER_ADMIN" at bounding box center [424, 210] width 268 height 13
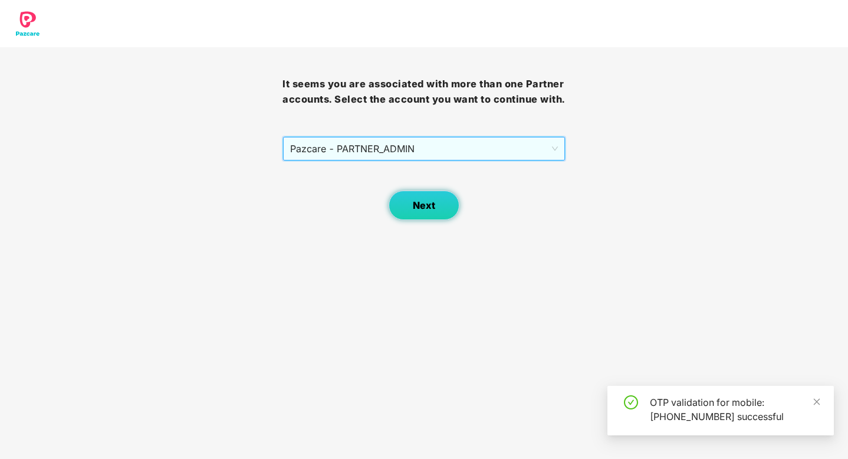
click at [438, 202] on button "Next" at bounding box center [424, 205] width 71 height 29
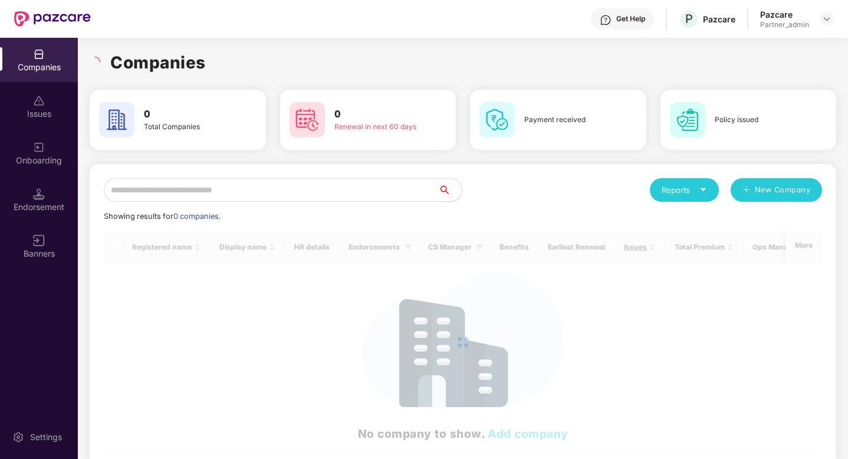
click at [260, 185] on input "text" at bounding box center [271, 190] width 334 height 24
type input "*"
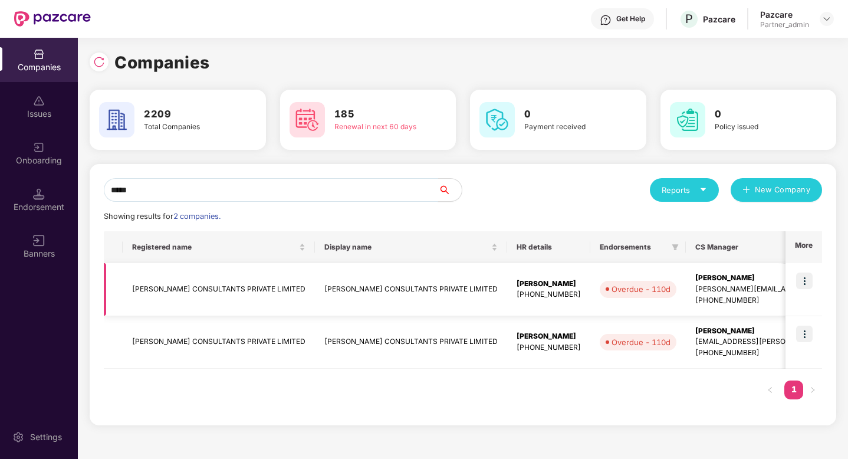
type input "*****"
click at [805, 275] on img at bounding box center [804, 281] width 17 height 17
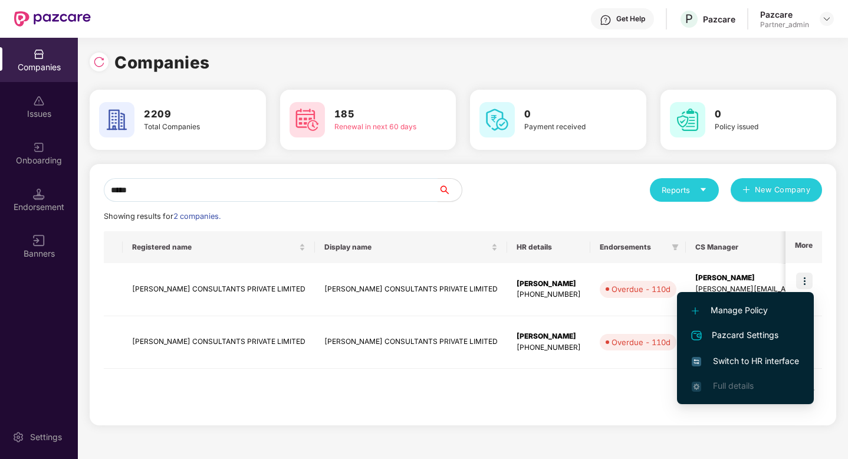
click at [754, 360] on span "Switch to HR interface" at bounding box center [745, 361] width 107 height 13
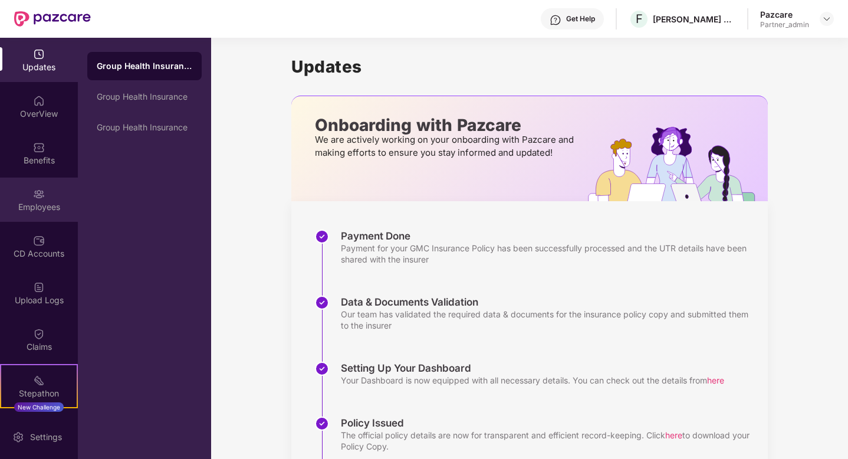
click at [41, 201] on div "Employees" at bounding box center [39, 207] width 78 height 12
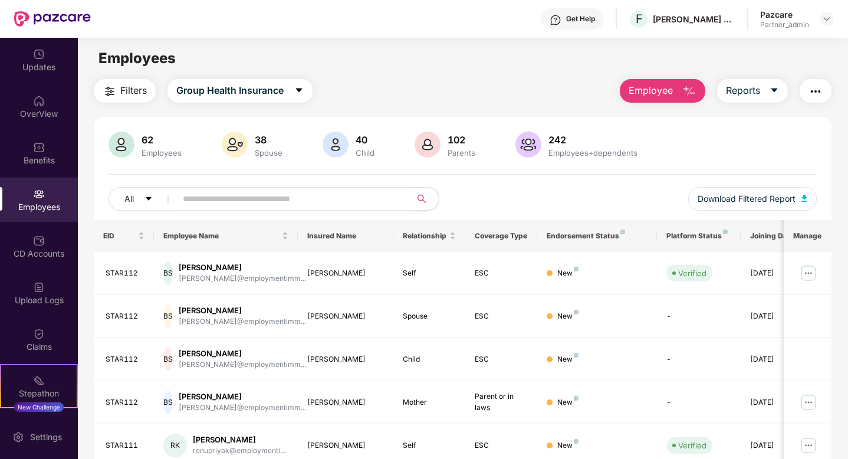
click at [307, 199] on input "text" at bounding box center [289, 199] width 212 height 18
paste input "*******"
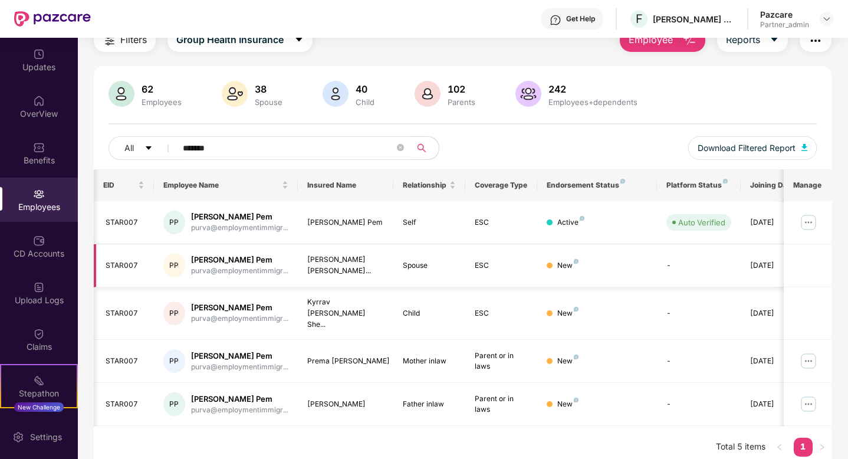
scroll to position [0, 29]
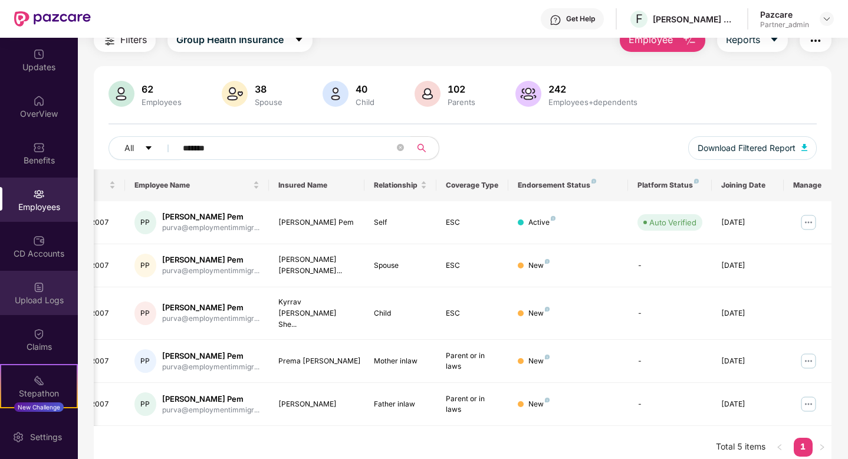
type input "*******"
click at [38, 294] on div "Upload Logs" at bounding box center [39, 300] width 78 height 12
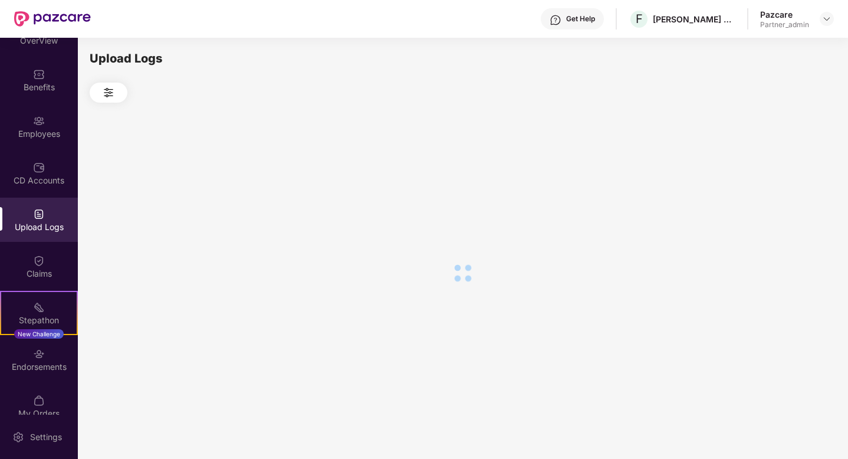
scroll to position [89, 0]
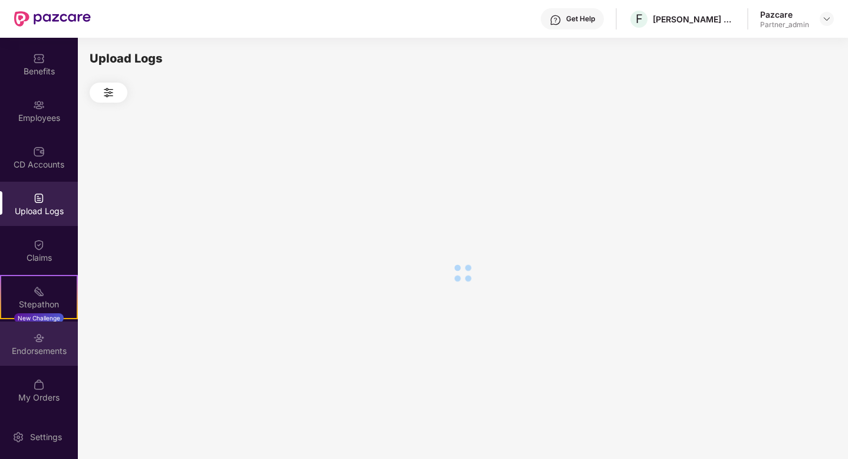
click at [48, 356] on div "Endorsements" at bounding box center [39, 351] width 78 height 12
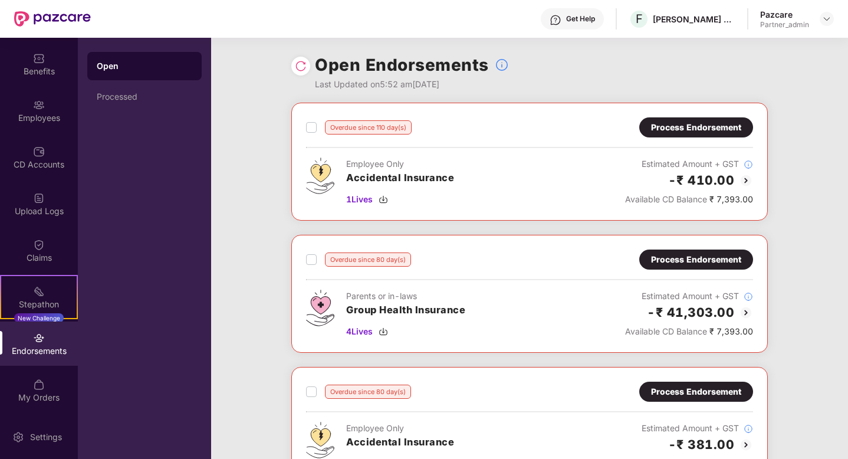
click at [676, 124] on div "Process Endorsement" at bounding box center [696, 127] width 90 height 13
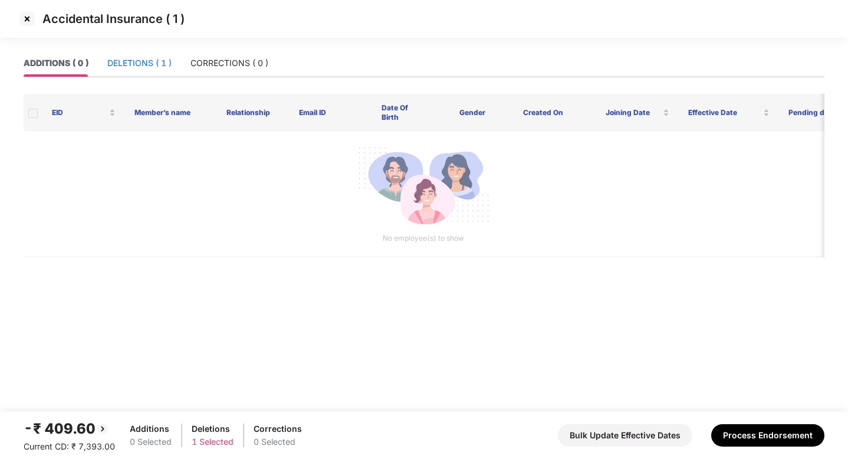
click at [139, 59] on div "DELETIONS ( 1 )" at bounding box center [139, 63] width 64 height 13
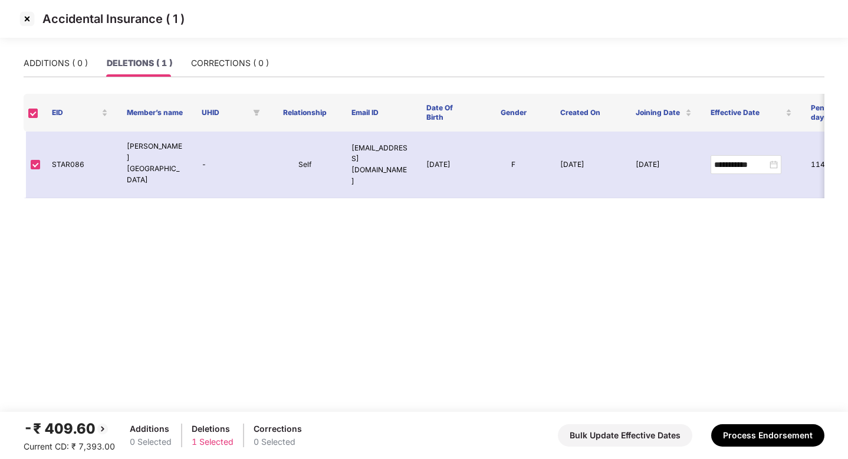
click at [28, 22] on img at bounding box center [27, 18] width 19 height 19
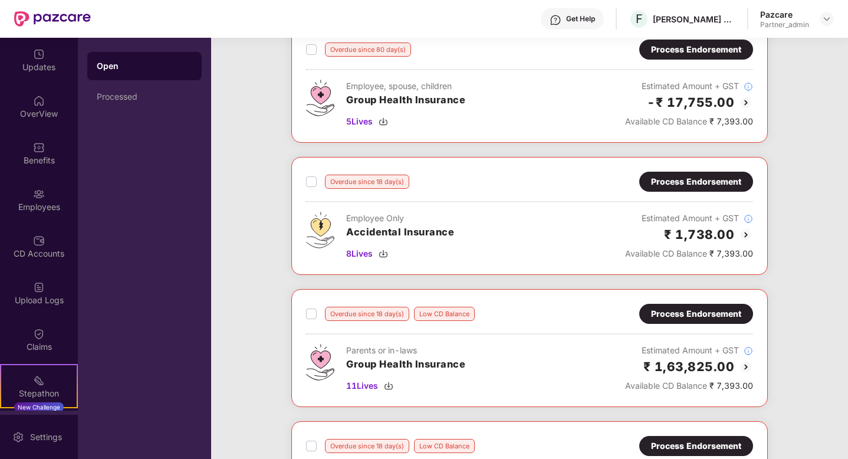
scroll to position [476, 0]
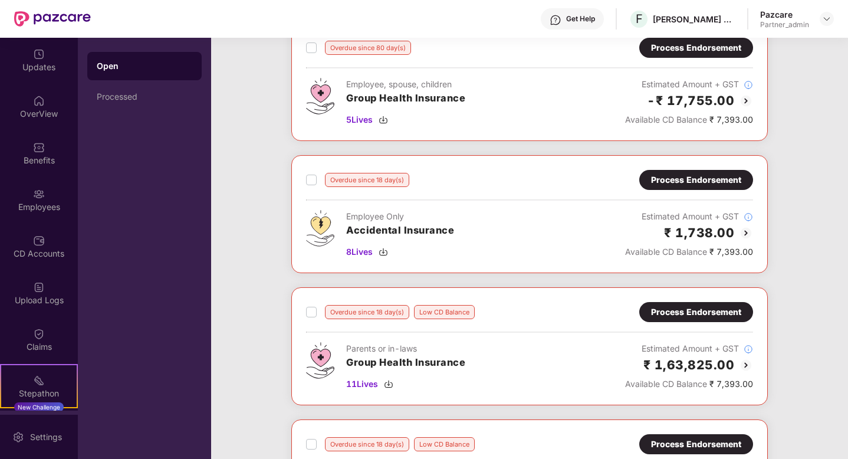
click at [688, 52] on div "Process Endorsement" at bounding box center [696, 47] width 90 height 13
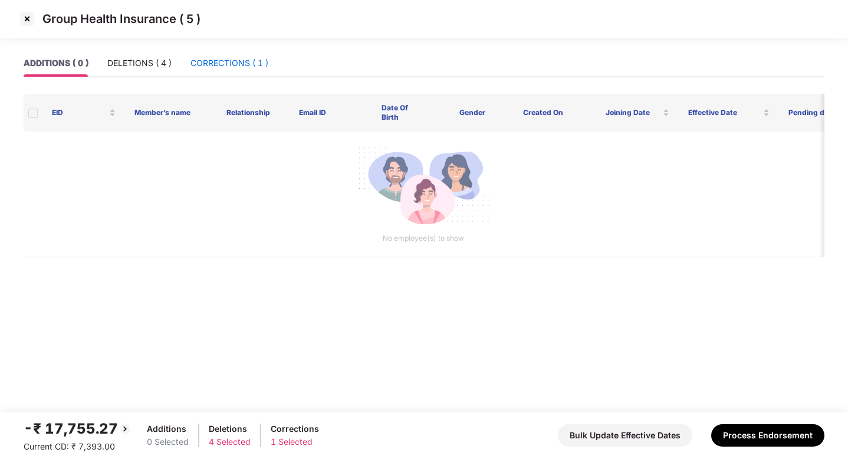
click at [243, 57] on div "CORRECTIONS ( 1 )" at bounding box center [230, 63] width 78 height 13
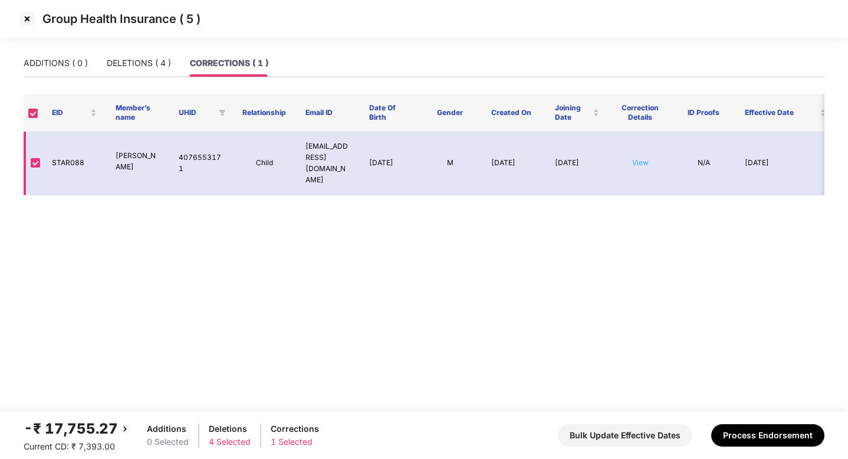
click at [641, 158] on link "View" at bounding box center [640, 162] width 17 height 9
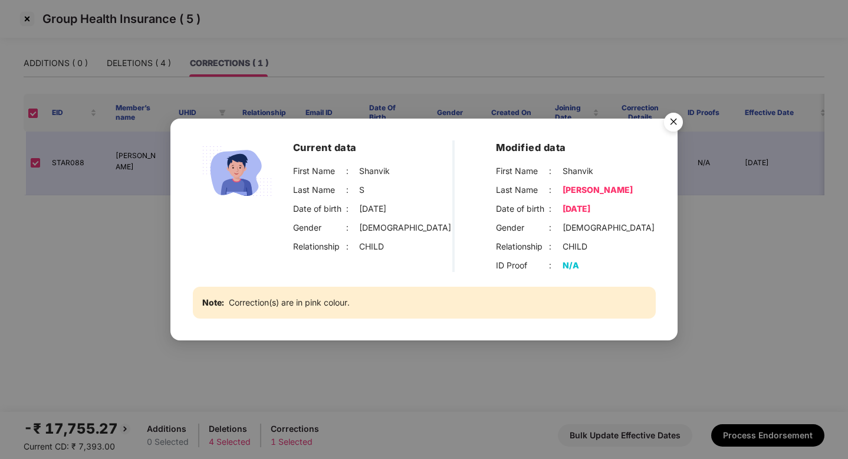
click at [668, 121] on img "Close" at bounding box center [673, 123] width 33 height 33
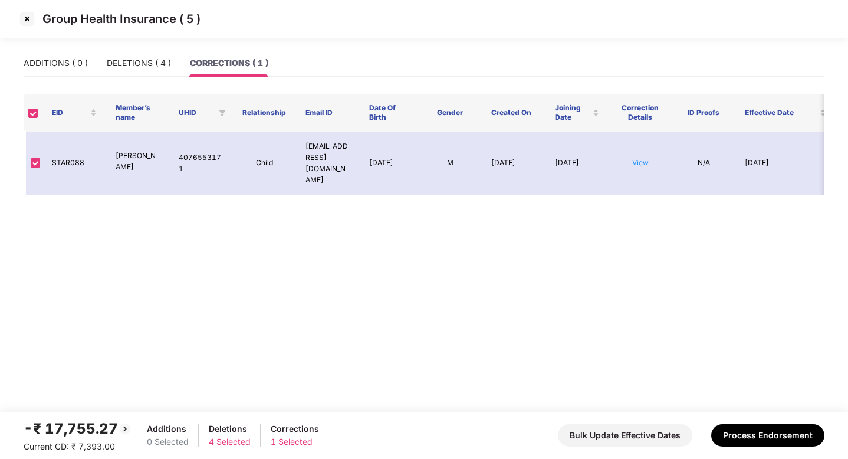
click at [29, 20] on img at bounding box center [27, 18] width 19 height 19
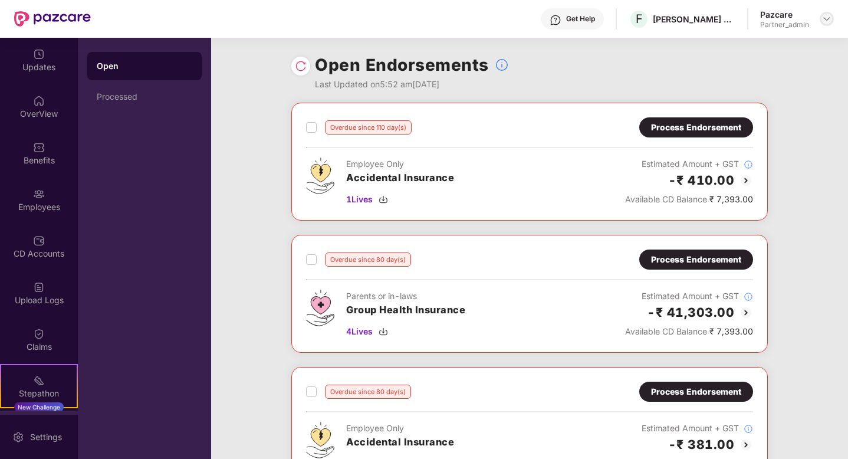
click at [831, 18] on img at bounding box center [826, 18] width 9 height 9
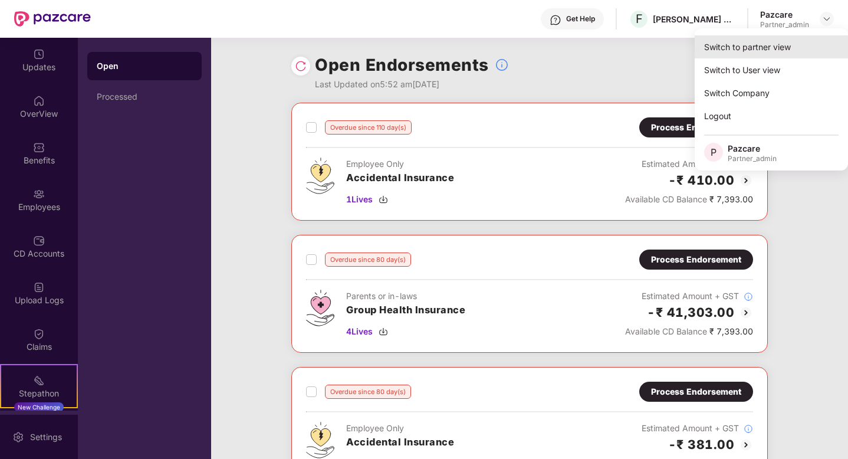
click at [771, 45] on div "Switch to partner view" at bounding box center [771, 46] width 153 height 23
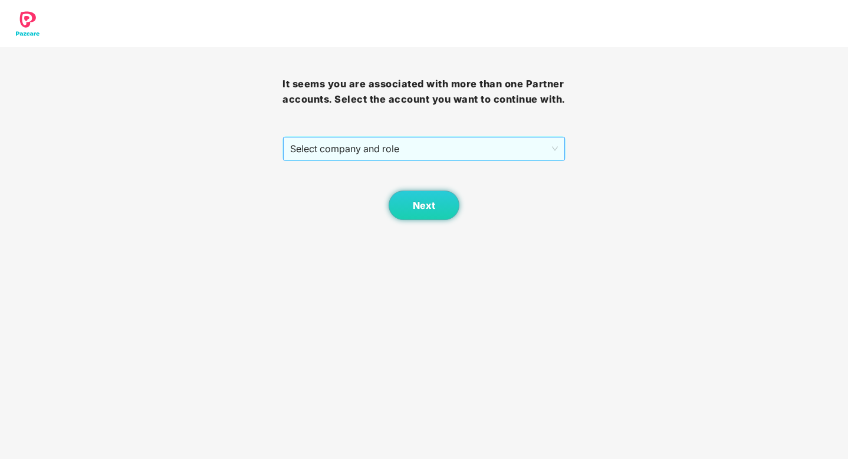
click at [498, 140] on span "Select company and role" at bounding box center [423, 148] width 267 height 22
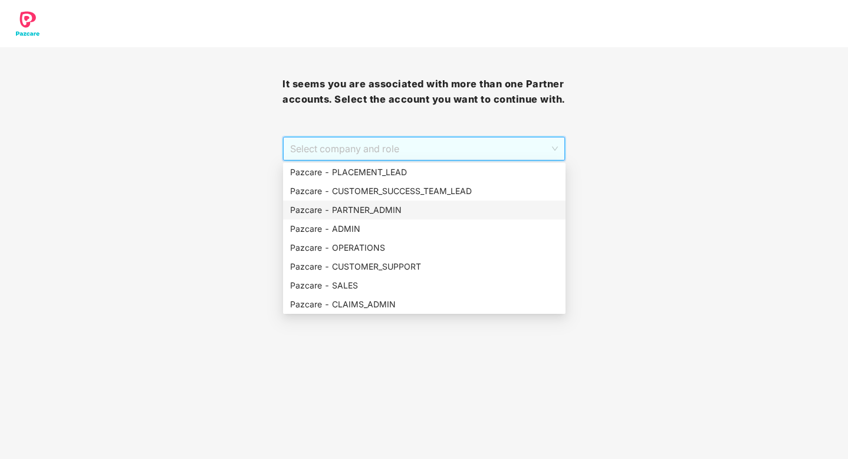
click at [393, 215] on div "Pazcare - PARTNER_ADMIN" at bounding box center [424, 210] width 268 height 13
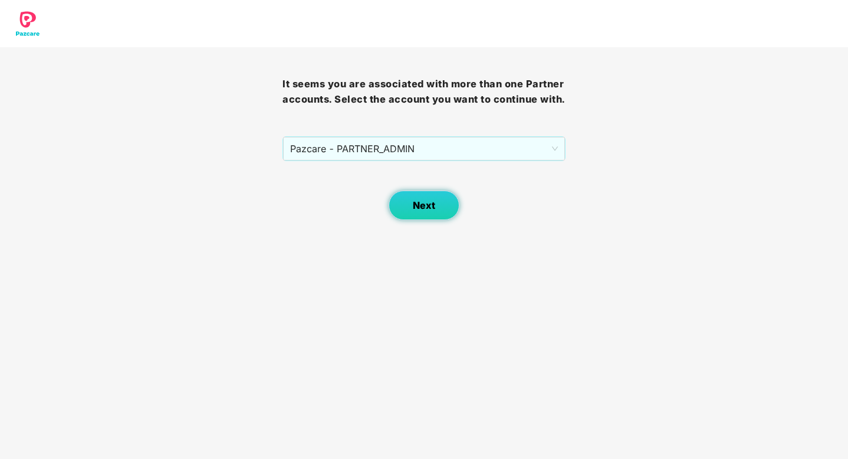
click at [432, 206] on span "Next" at bounding box center [424, 205] width 22 height 11
